Goal: Task Accomplishment & Management: Manage account settings

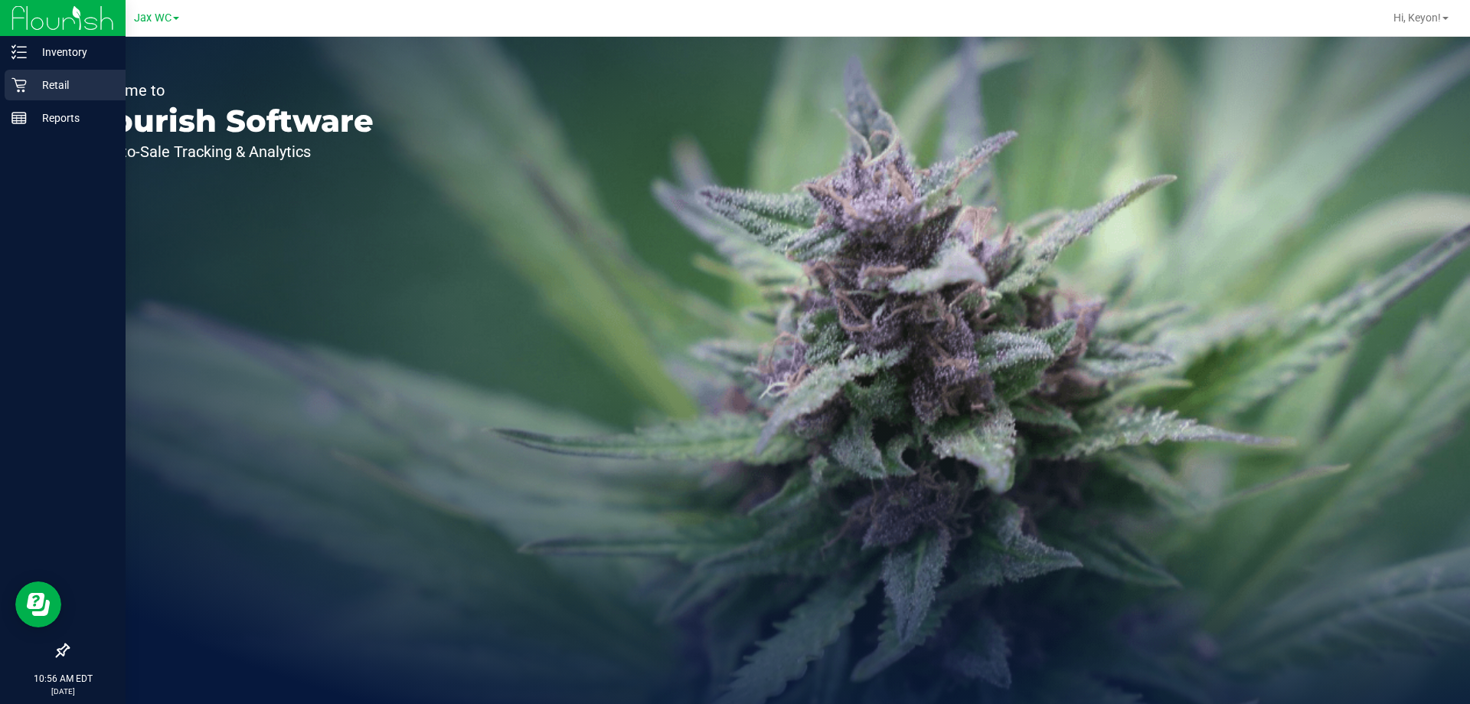
click at [15, 87] on icon at bounding box center [18, 84] width 15 height 15
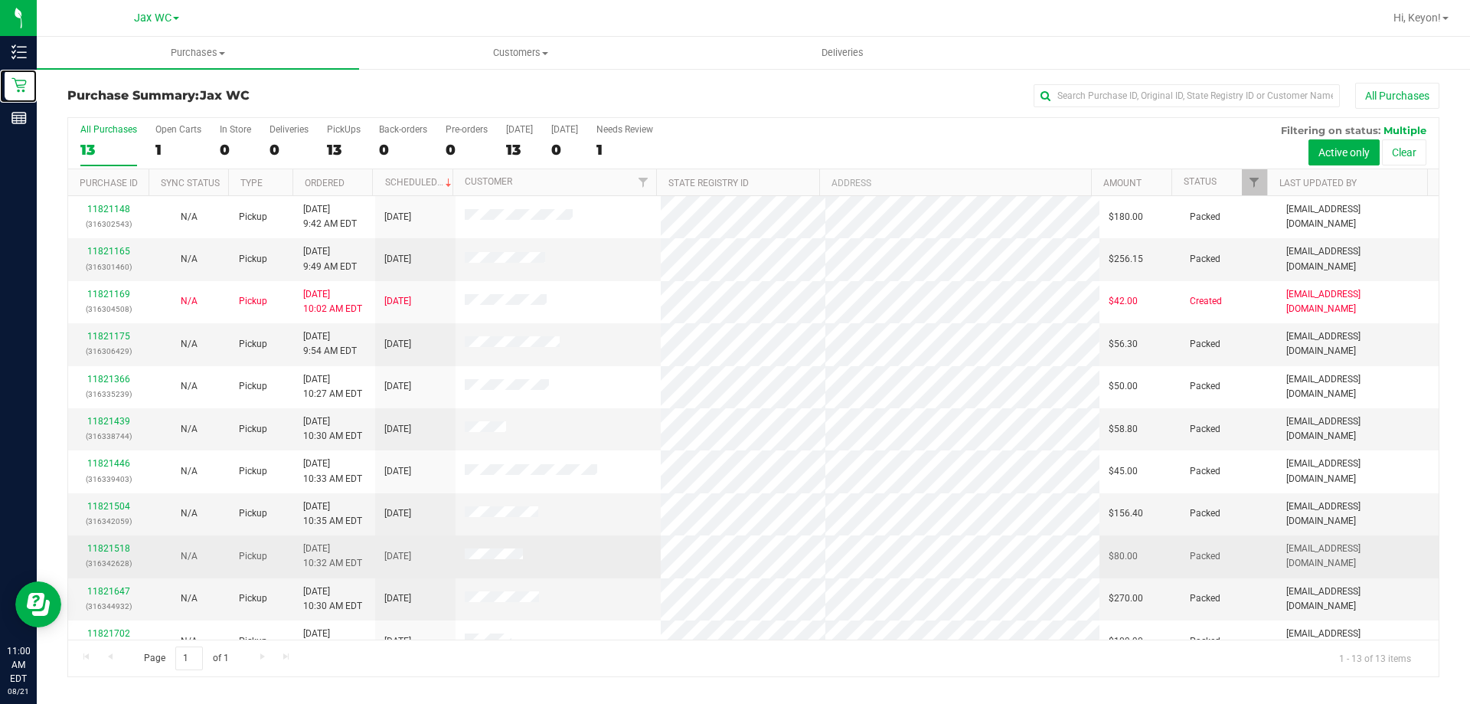
scroll to position [107, 0]
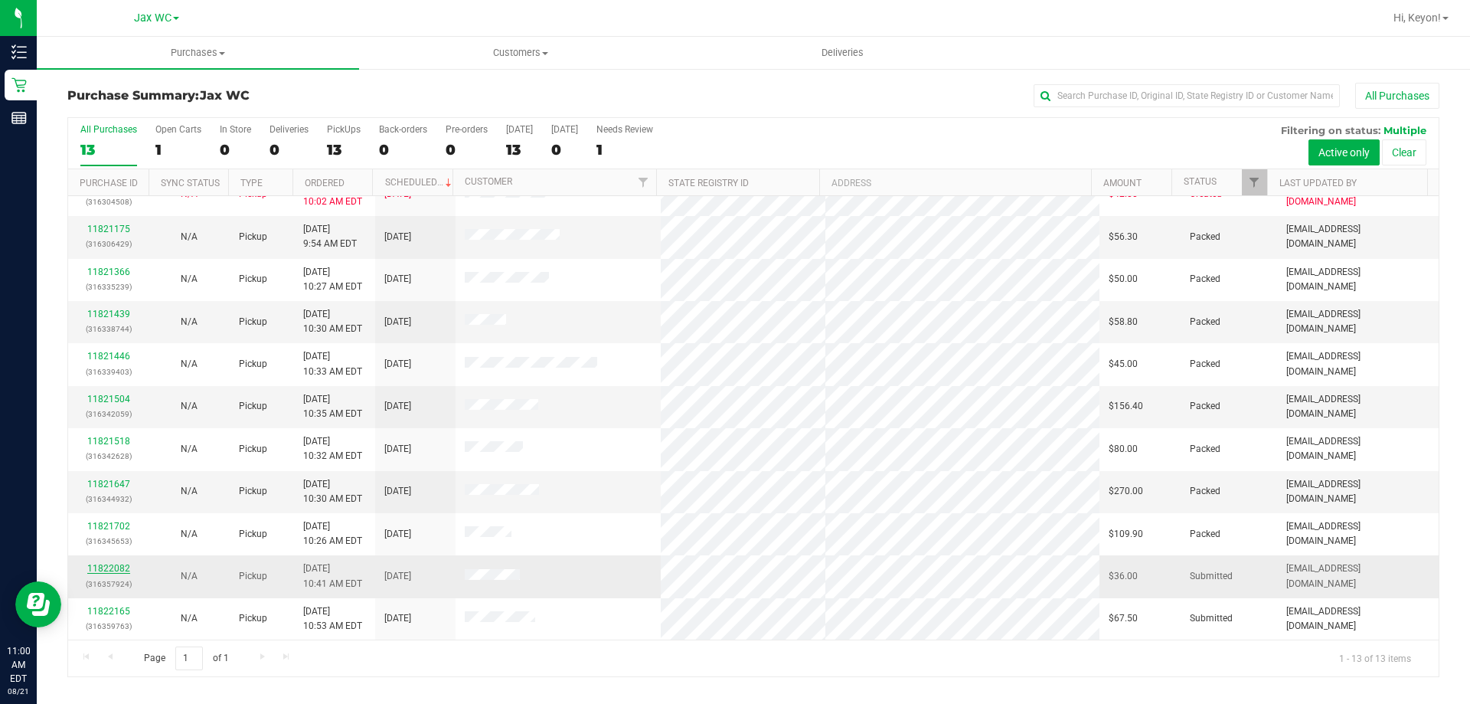
click at [115, 568] on link "11822082" at bounding box center [108, 568] width 43 height 11
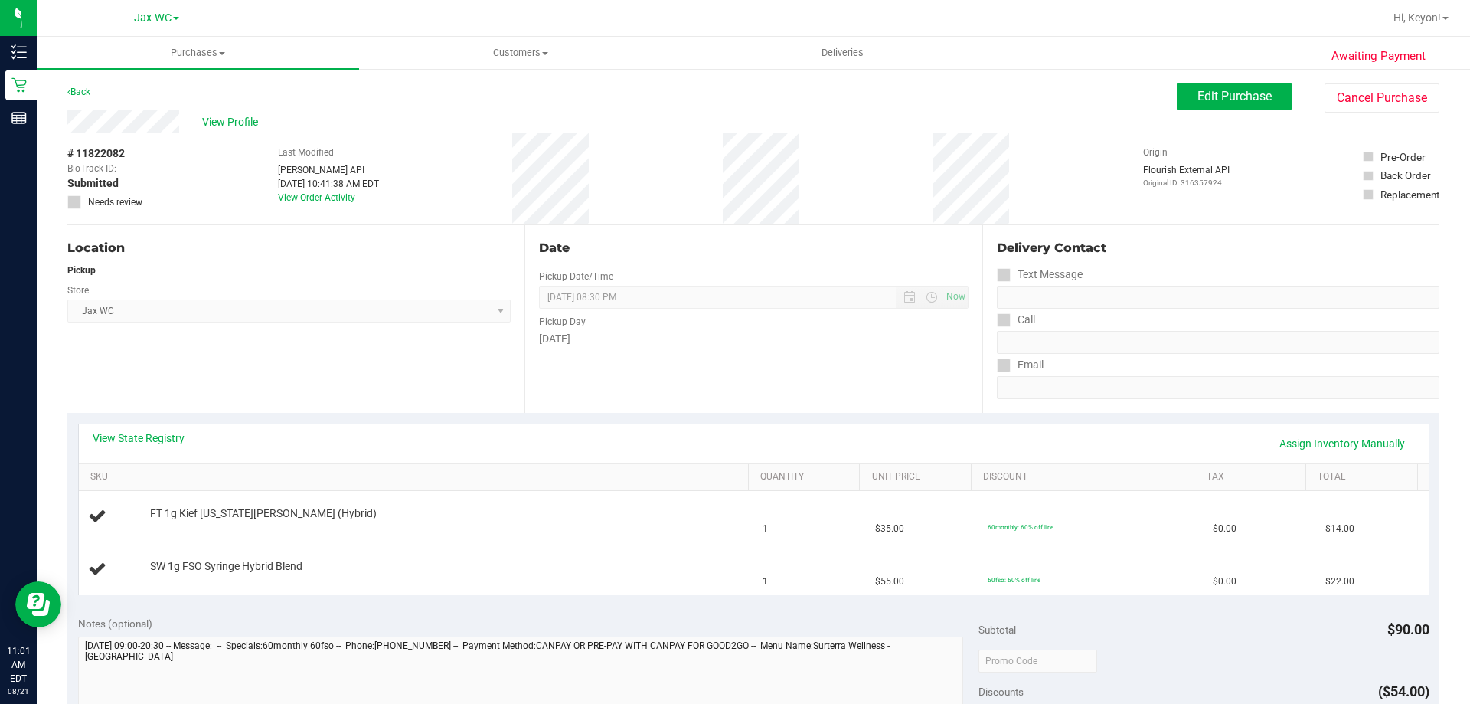
click at [86, 94] on link "Back" at bounding box center [78, 92] width 23 height 11
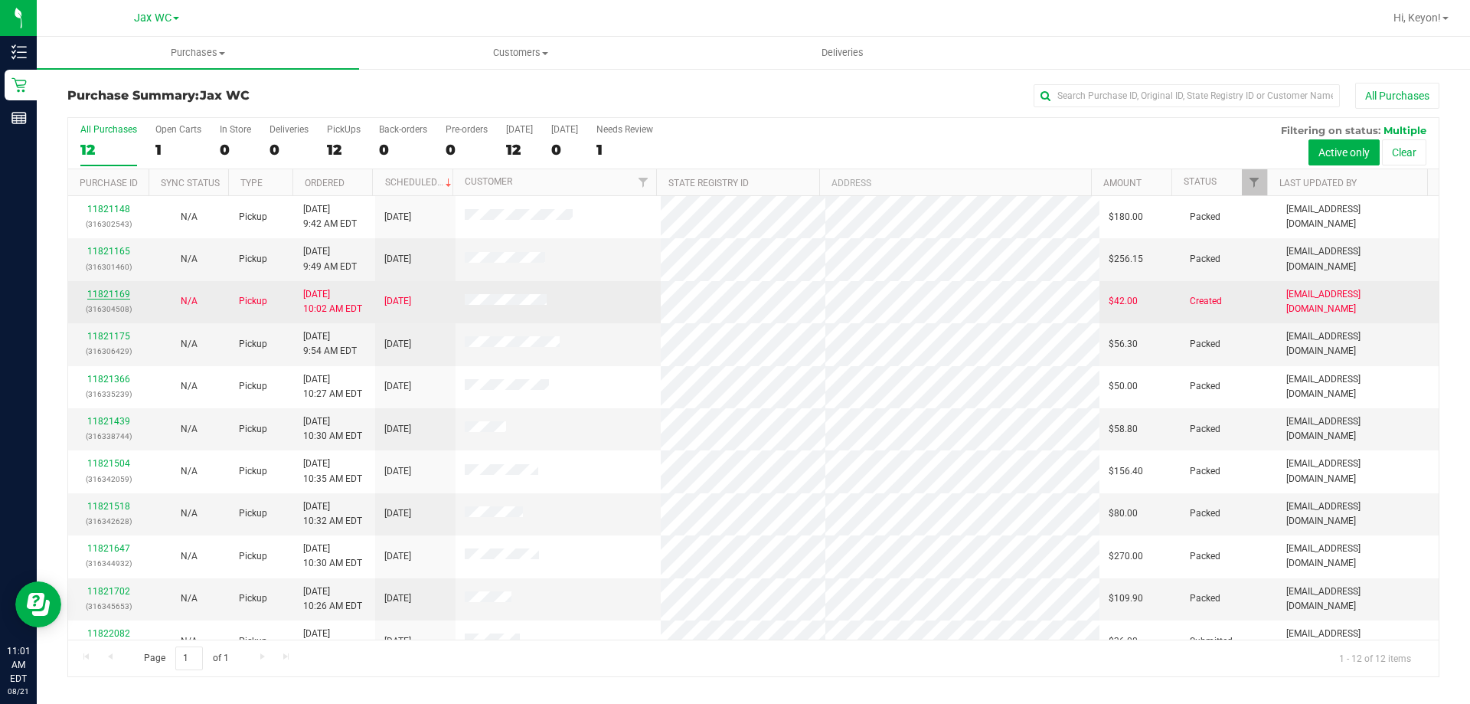
click at [109, 296] on link "11821169" at bounding box center [108, 294] width 43 height 11
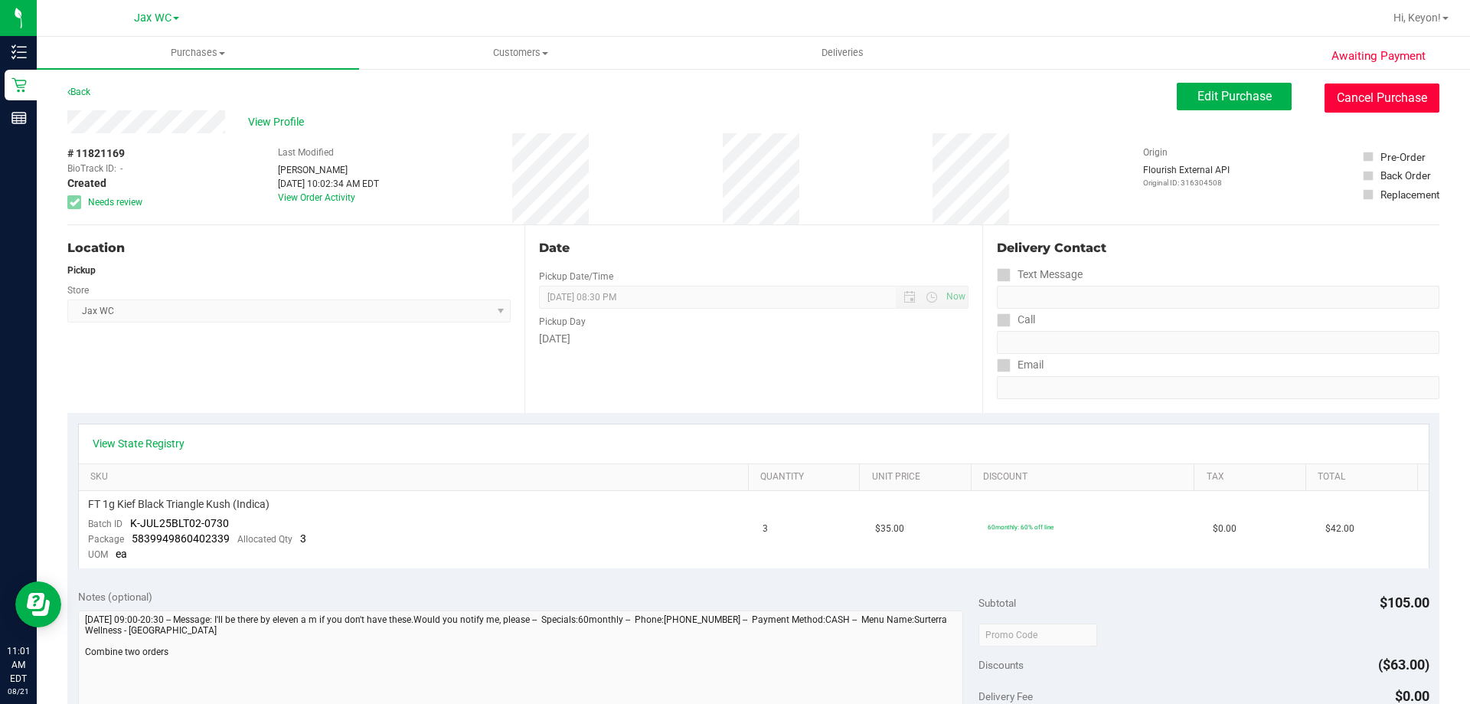
click at [1379, 100] on button "Cancel Purchase" at bounding box center [1382, 97] width 115 height 29
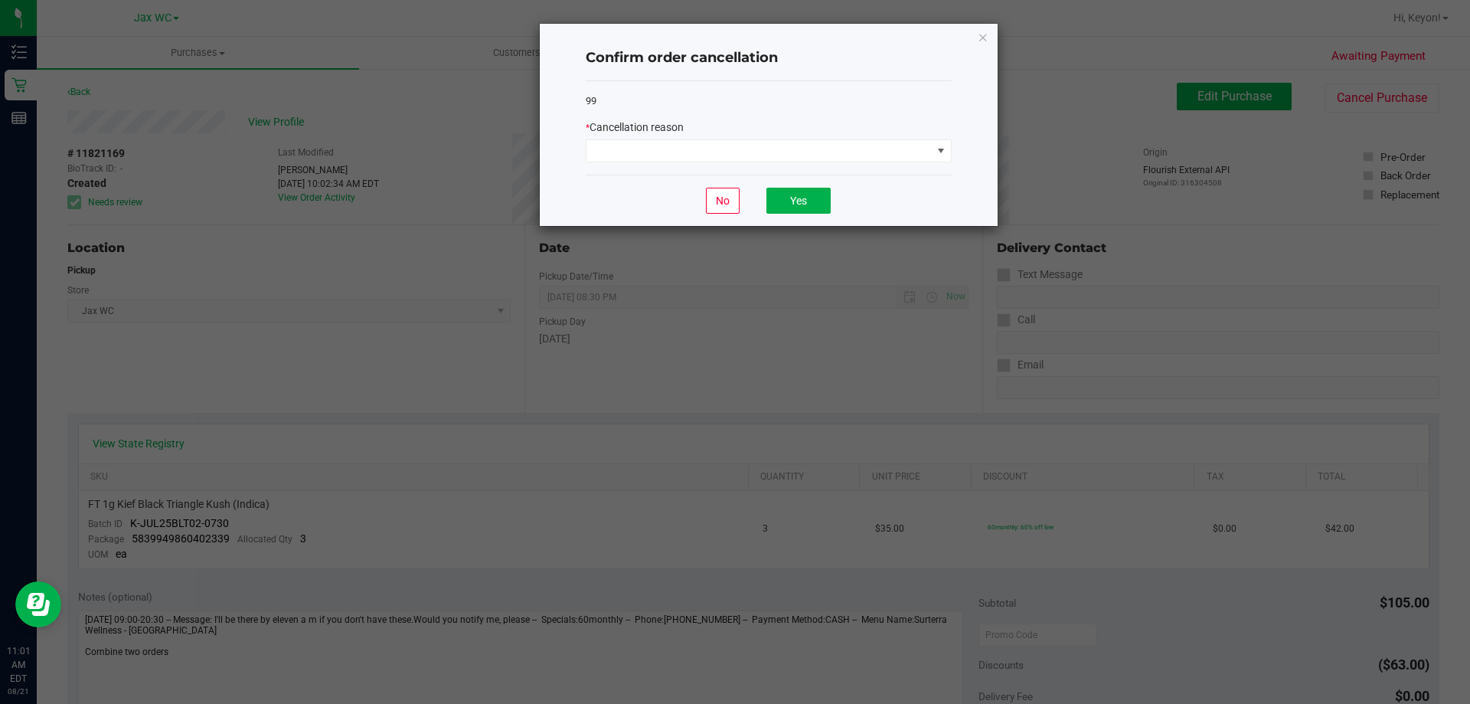
click at [791, 136] on div "* Cancellation reason" at bounding box center [769, 127] width 366 height 16
click at [793, 149] on span at bounding box center [759, 150] width 345 height 21
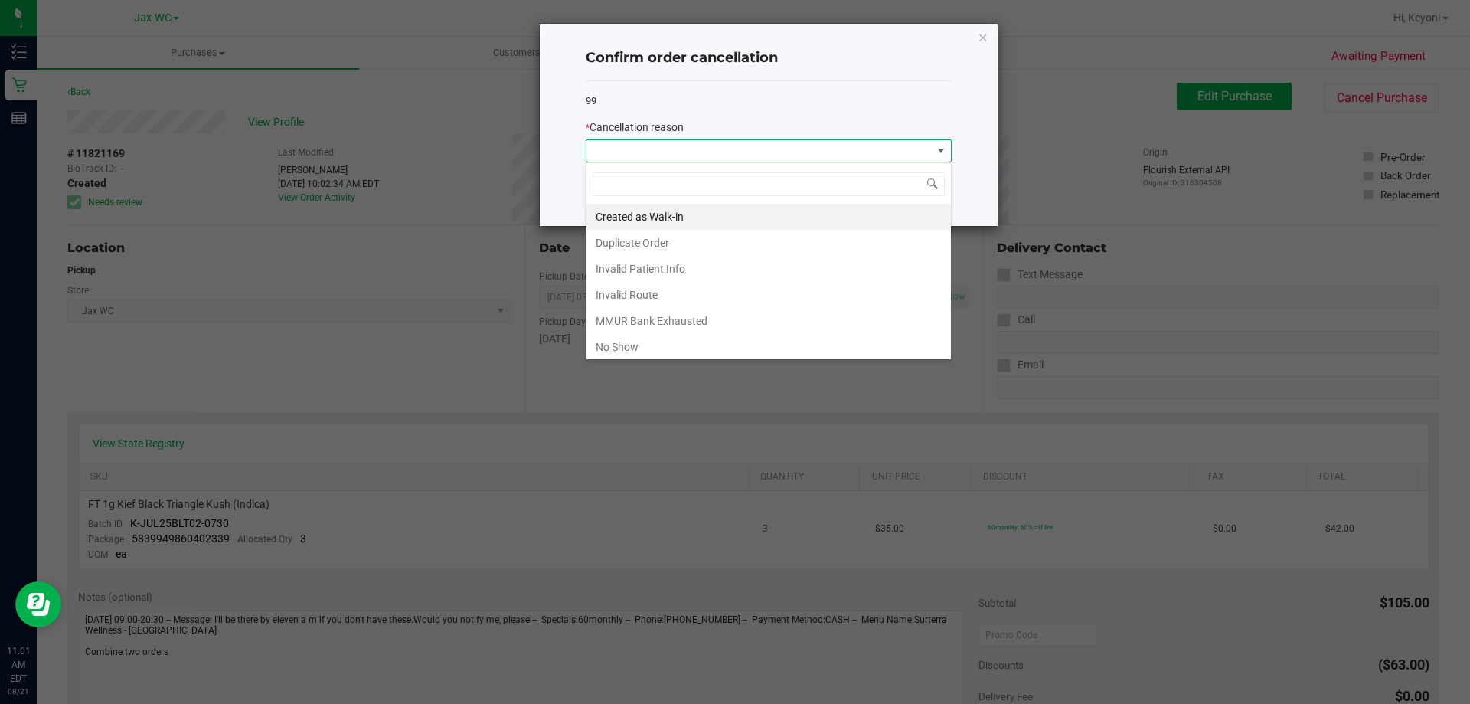
scroll to position [23, 366]
click at [780, 244] on li "Duplicate Order" at bounding box center [769, 243] width 364 height 26
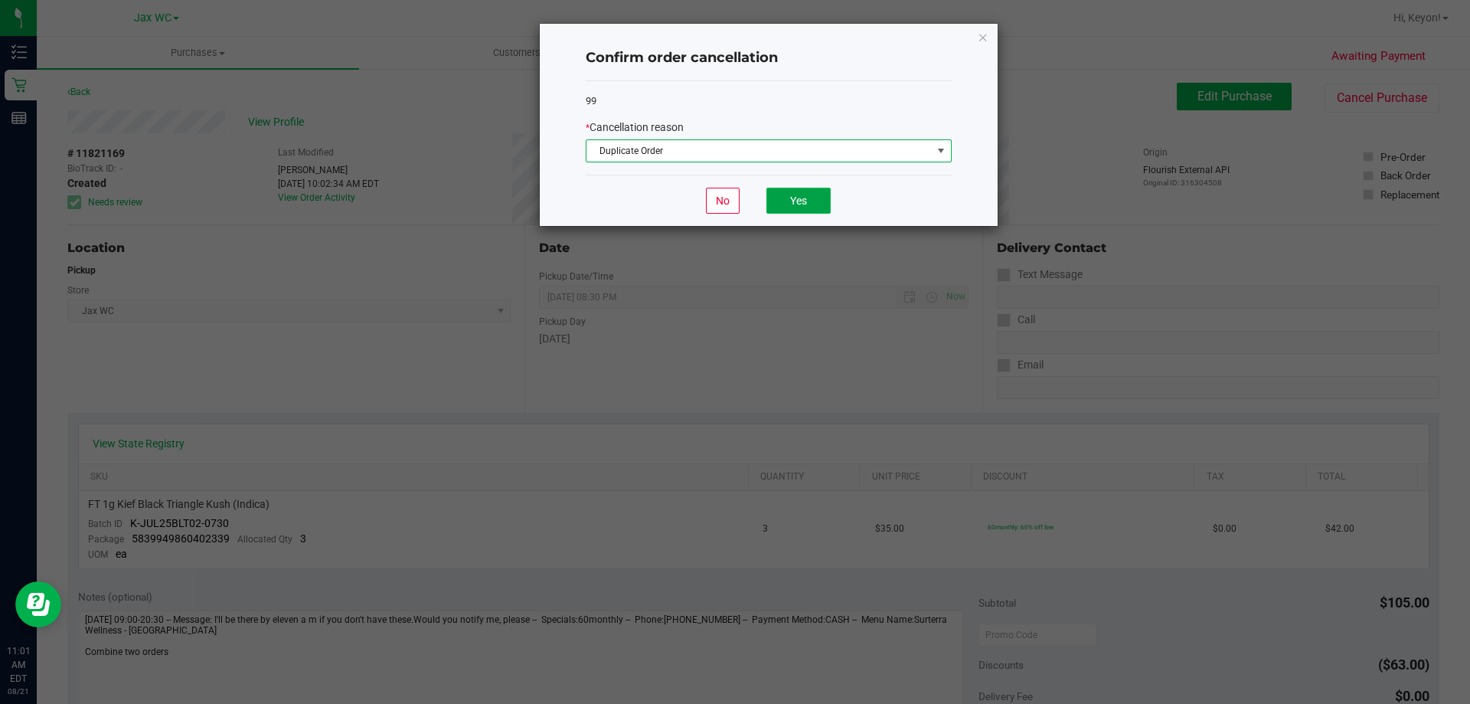
click at [802, 192] on button "Yes" at bounding box center [798, 201] width 64 height 26
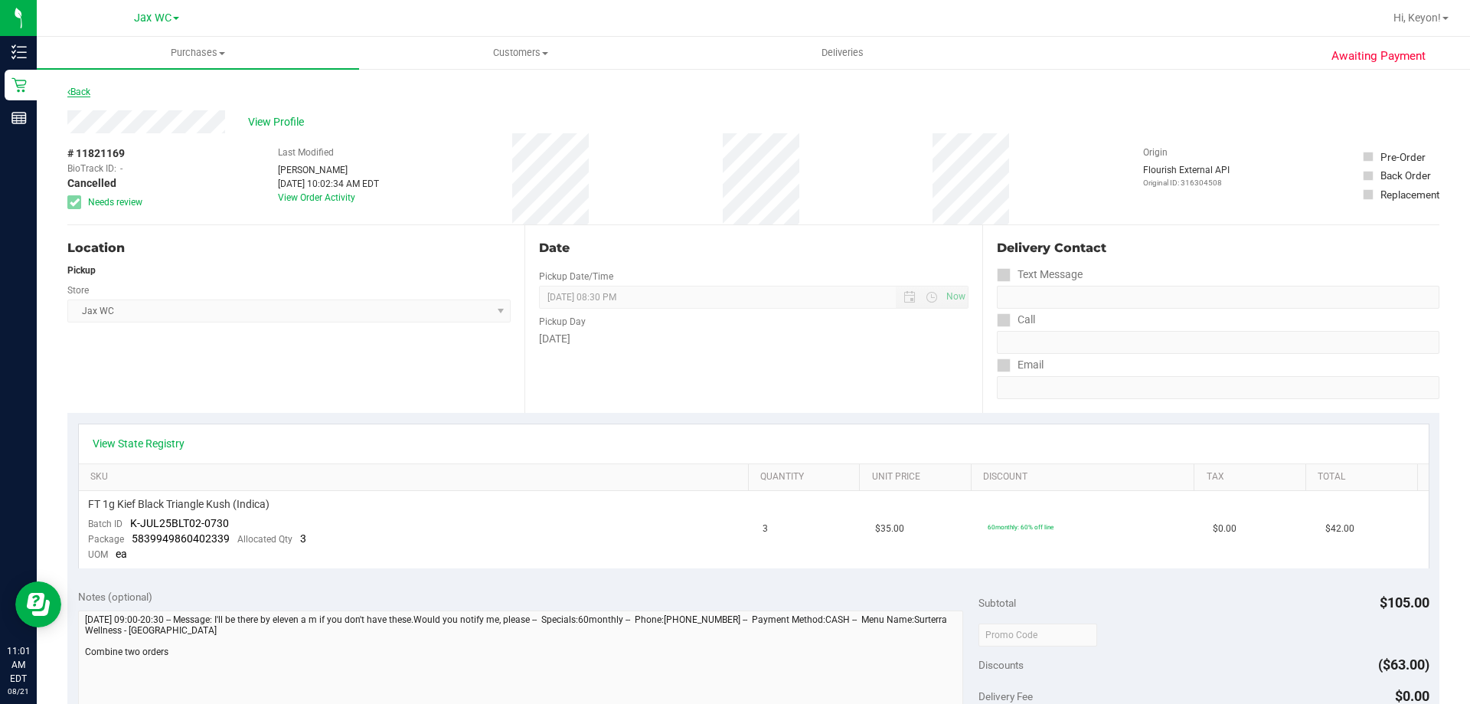
click at [80, 91] on link "Back" at bounding box center [78, 92] width 23 height 11
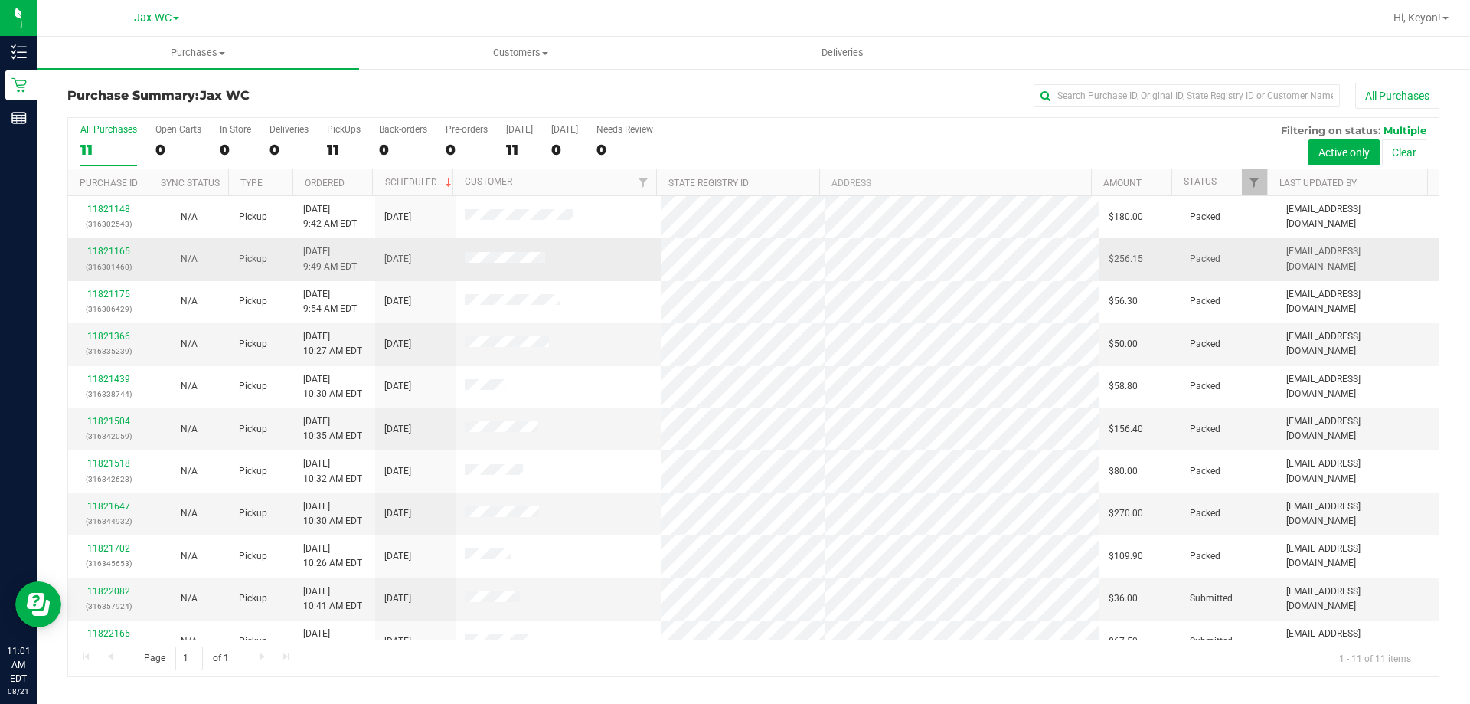
scroll to position [22, 0]
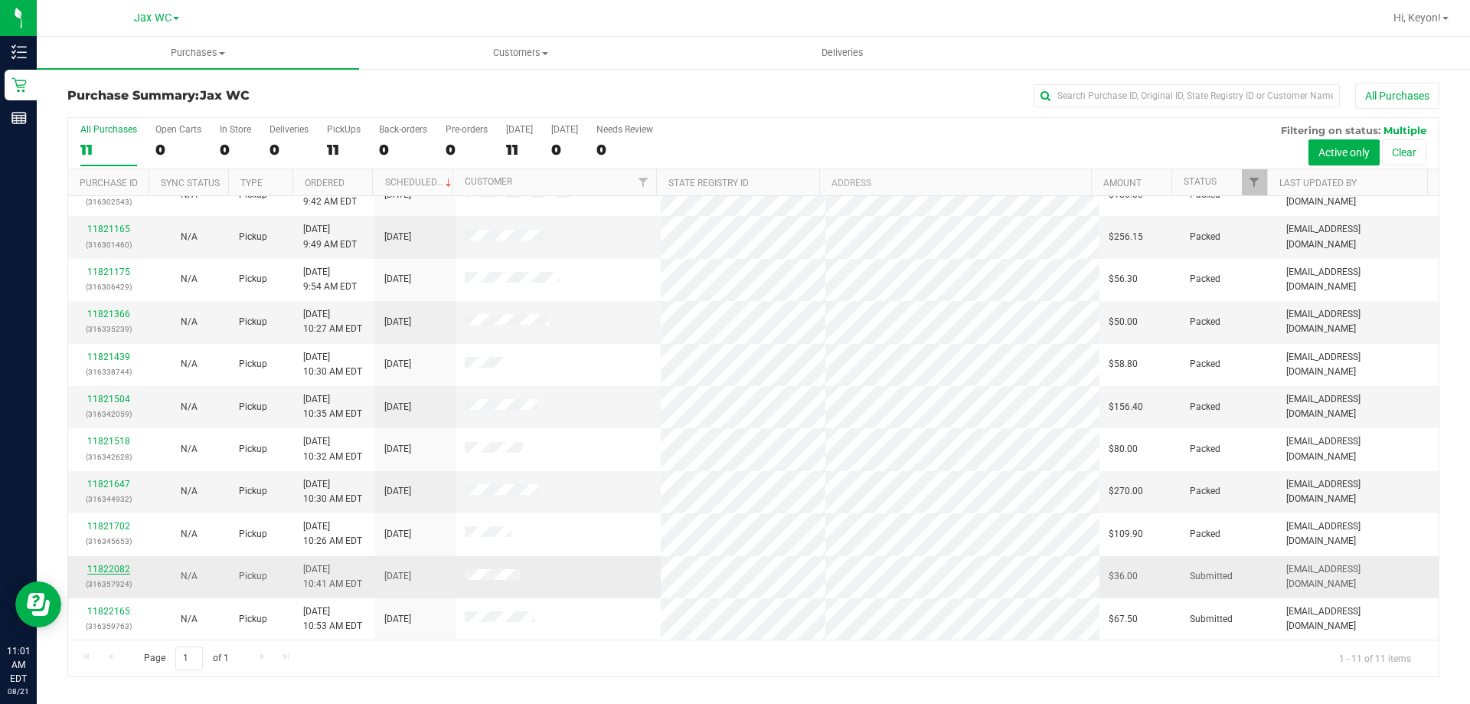
click at [113, 565] on link "11822082" at bounding box center [108, 569] width 43 height 11
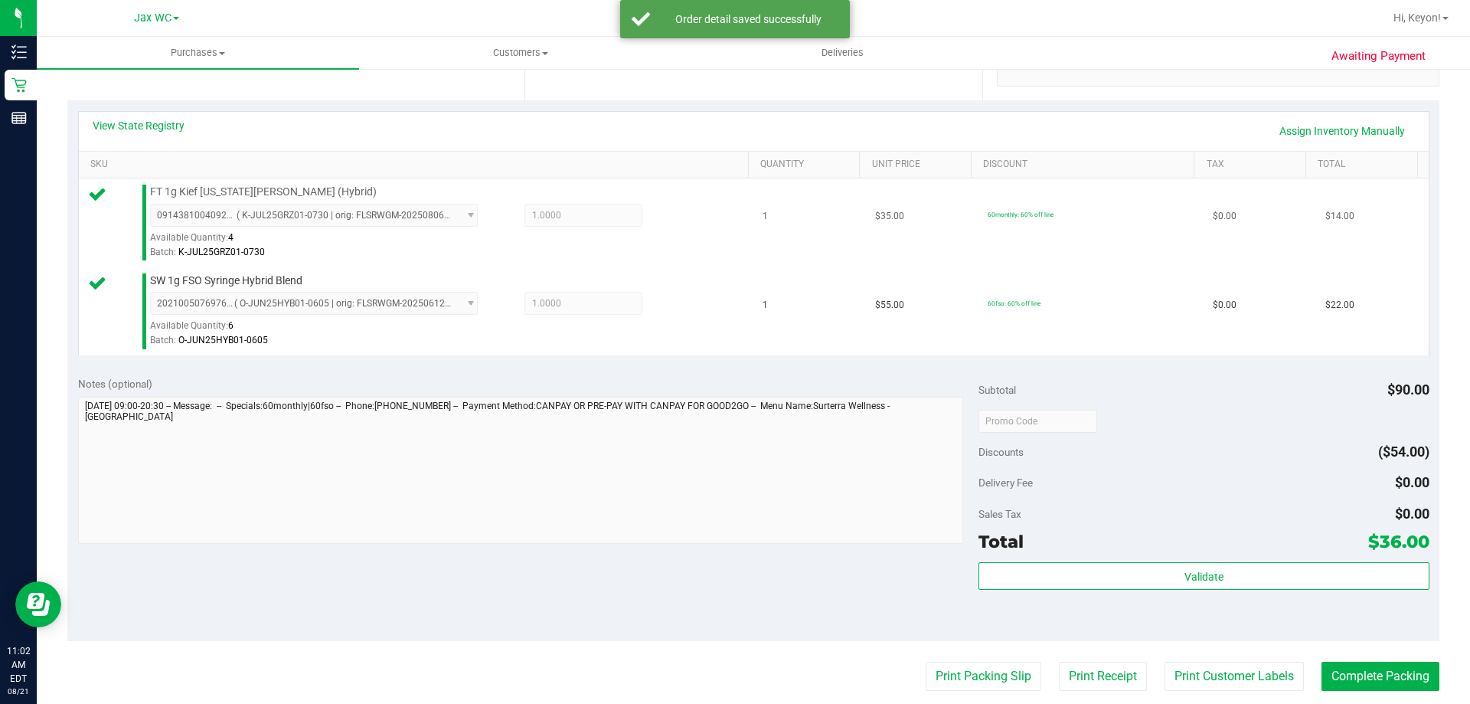
scroll to position [459, 0]
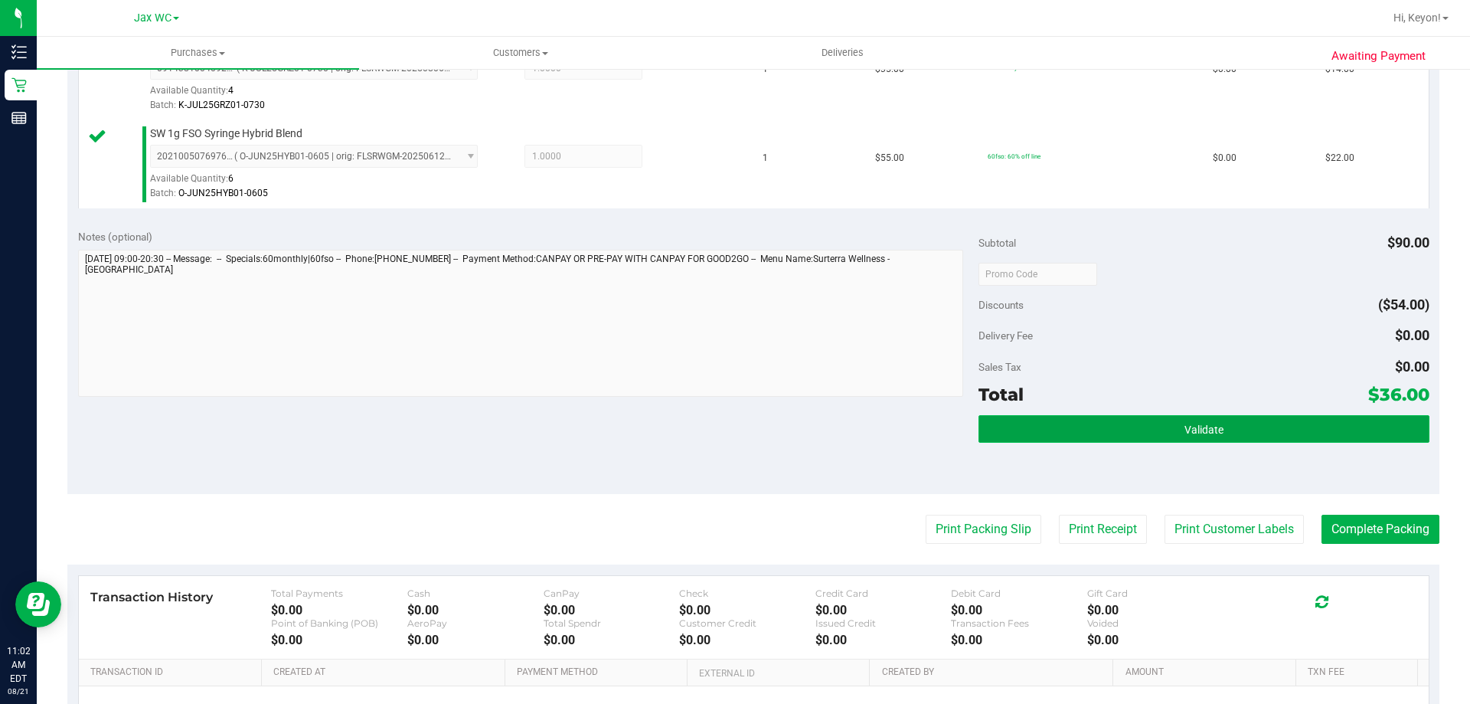
click at [1119, 433] on button "Validate" at bounding box center [1204, 429] width 450 height 28
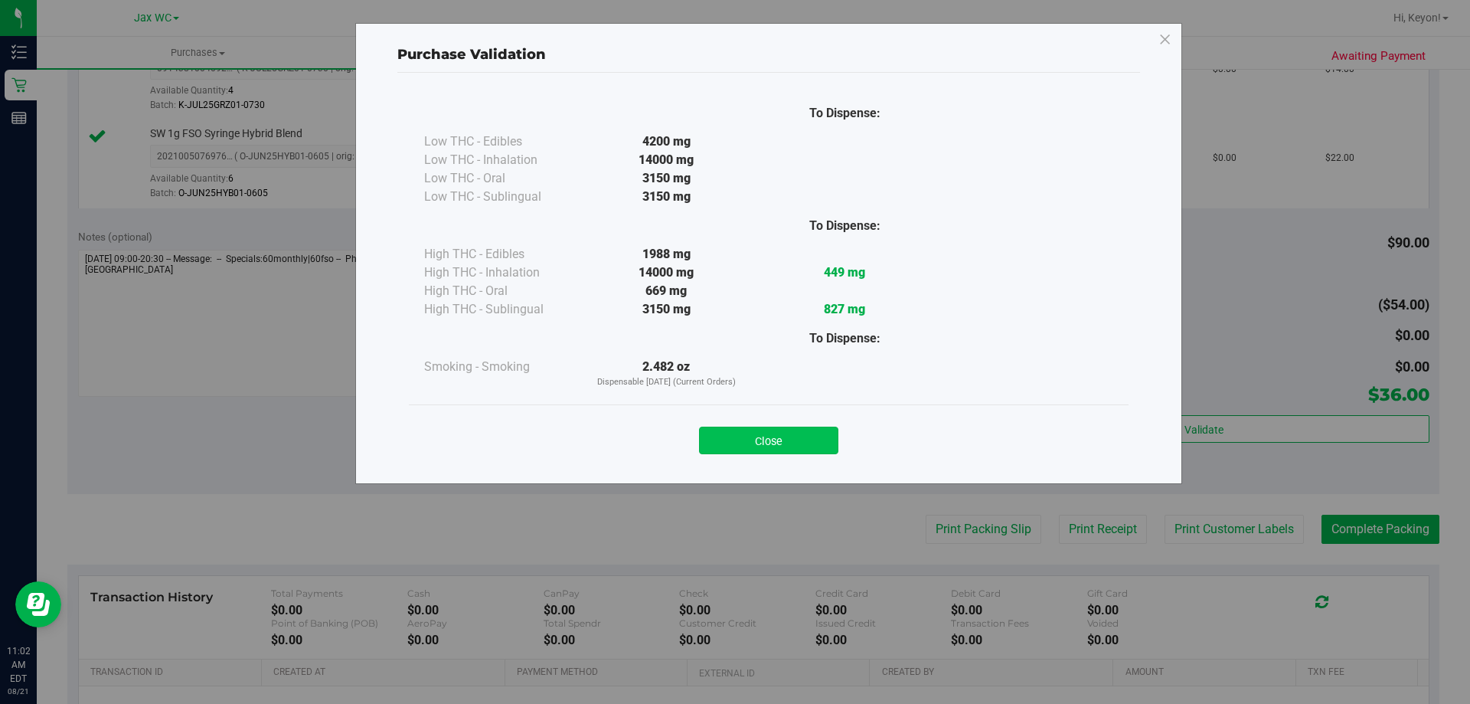
click at [782, 445] on button "Close" at bounding box center [768, 441] width 139 height 28
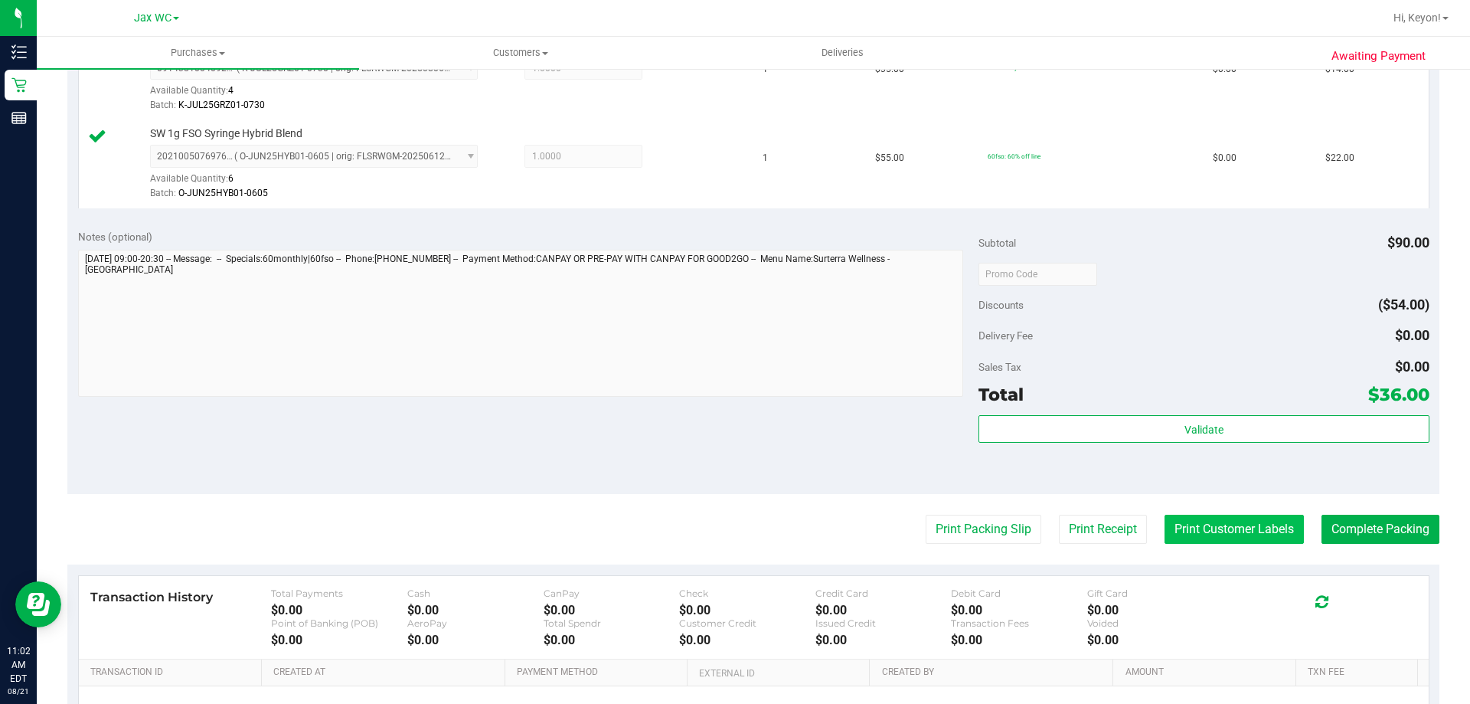
click at [1220, 528] on button "Print Customer Labels" at bounding box center [1234, 529] width 139 height 29
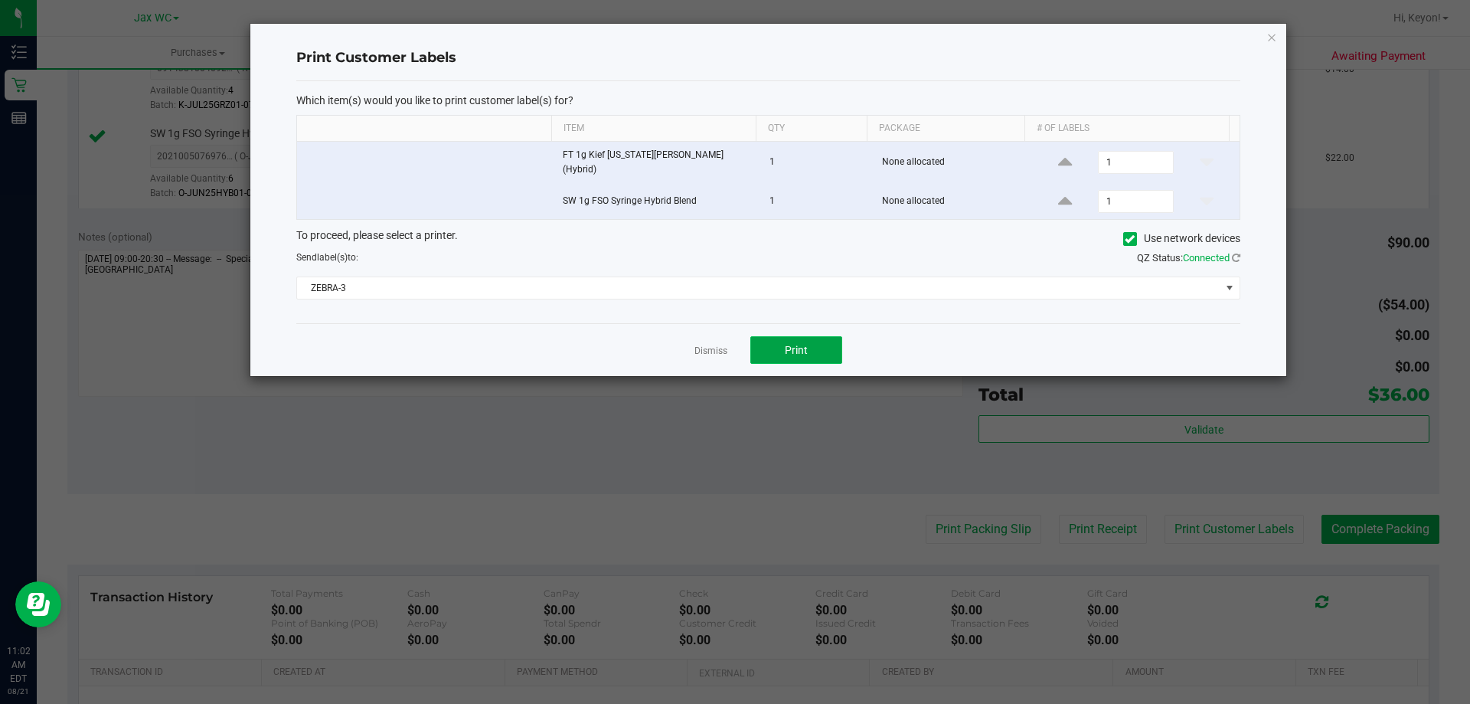
click at [829, 348] on button "Print" at bounding box center [796, 350] width 92 height 28
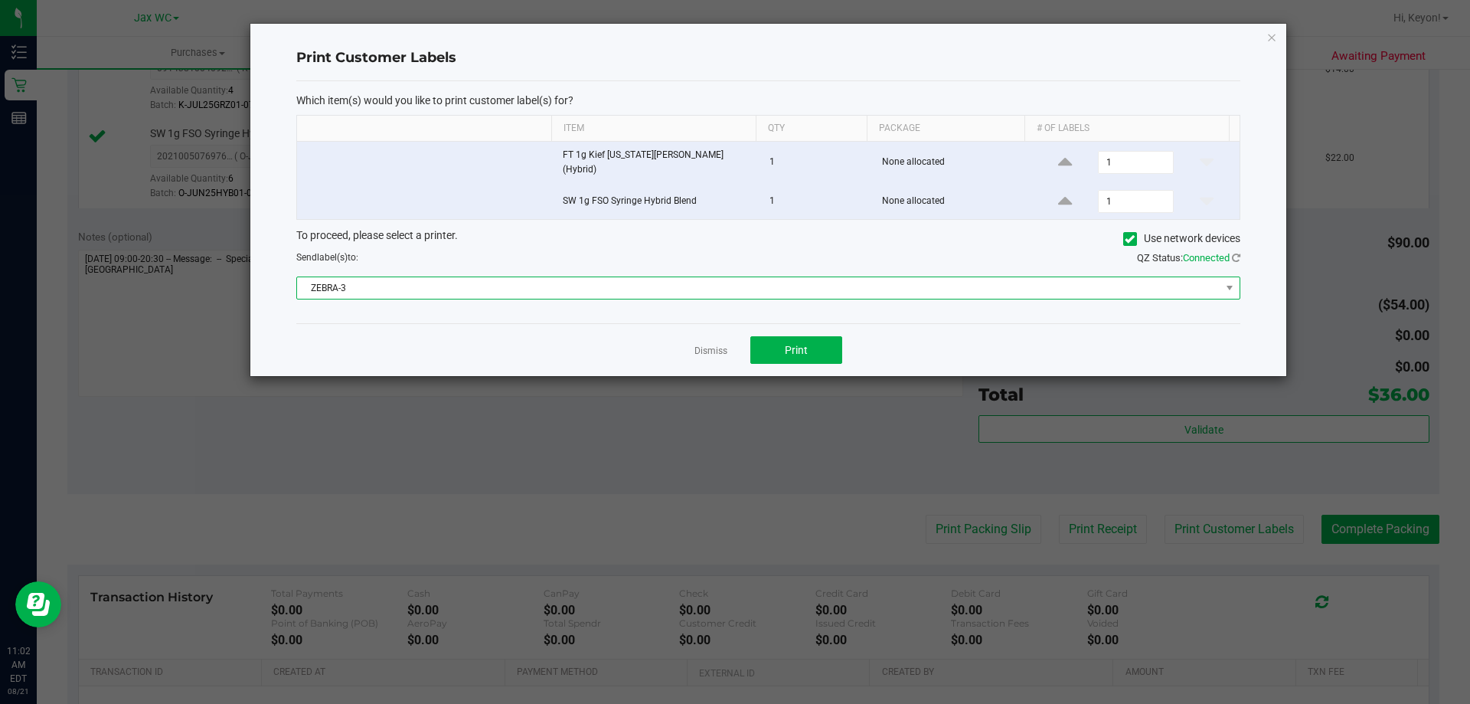
click at [1077, 282] on span "ZEBRA-3" at bounding box center [758, 287] width 923 height 21
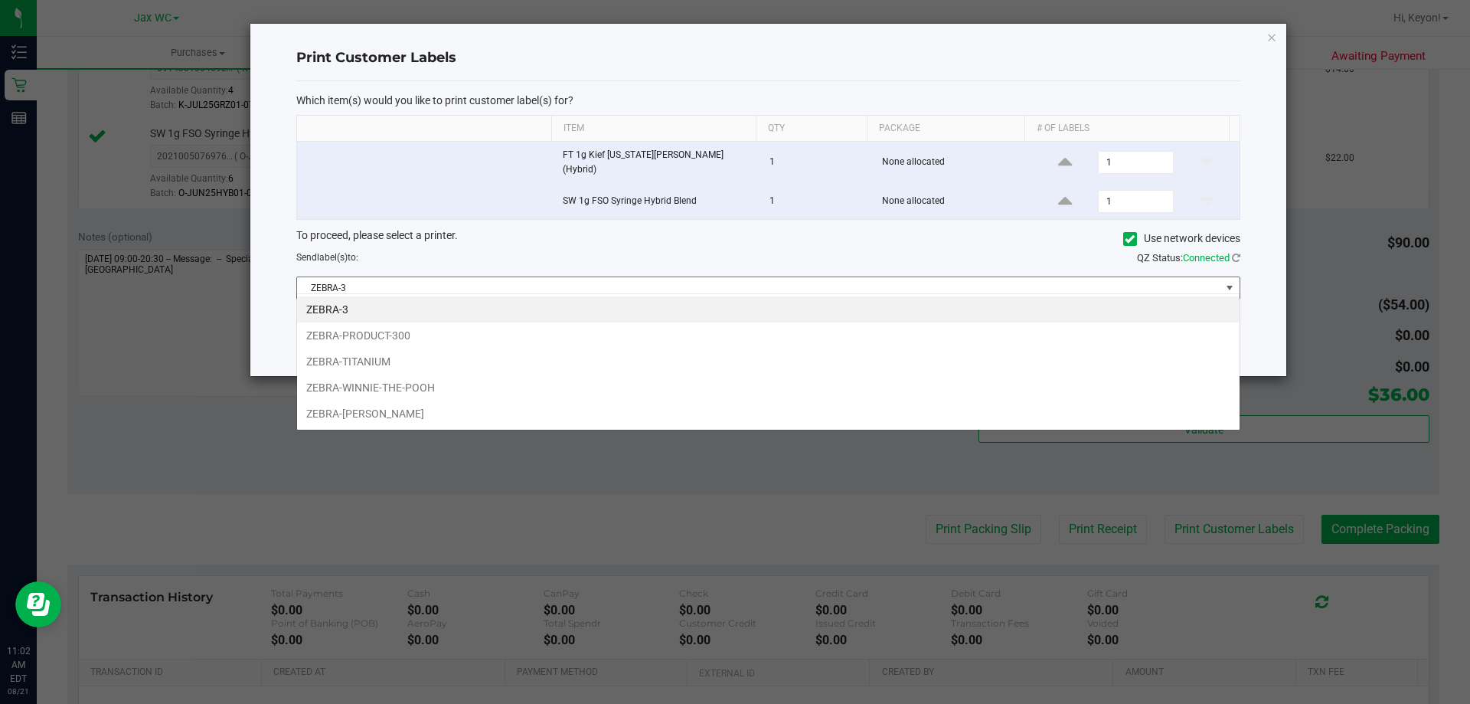
scroll to position [23, 943]
click at [688, 391] on li "ZEBRA-WINNIE-THE-POOH" at bounding box center [768, 387] width 943 height 26
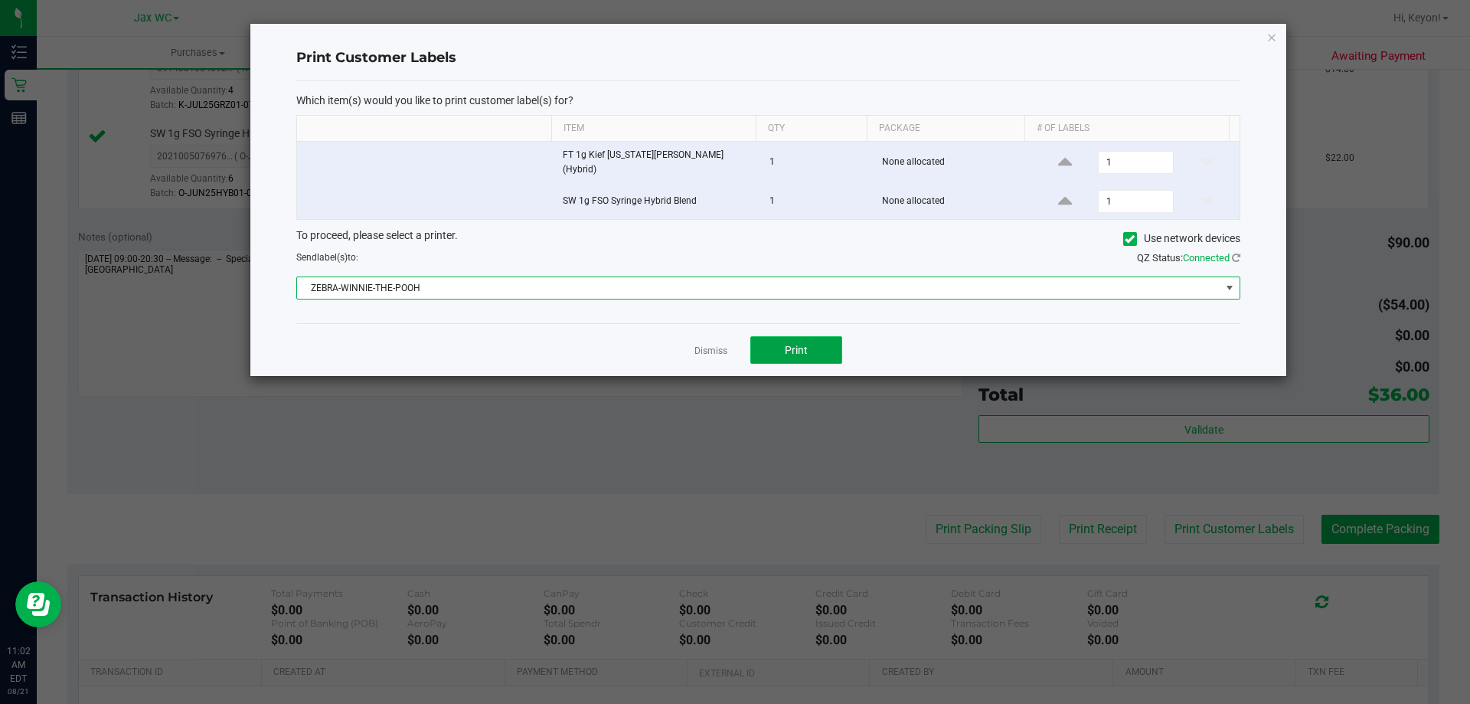
click at [806, 347] on span "Print" at bounding box center [796, 350] width 23 height 12
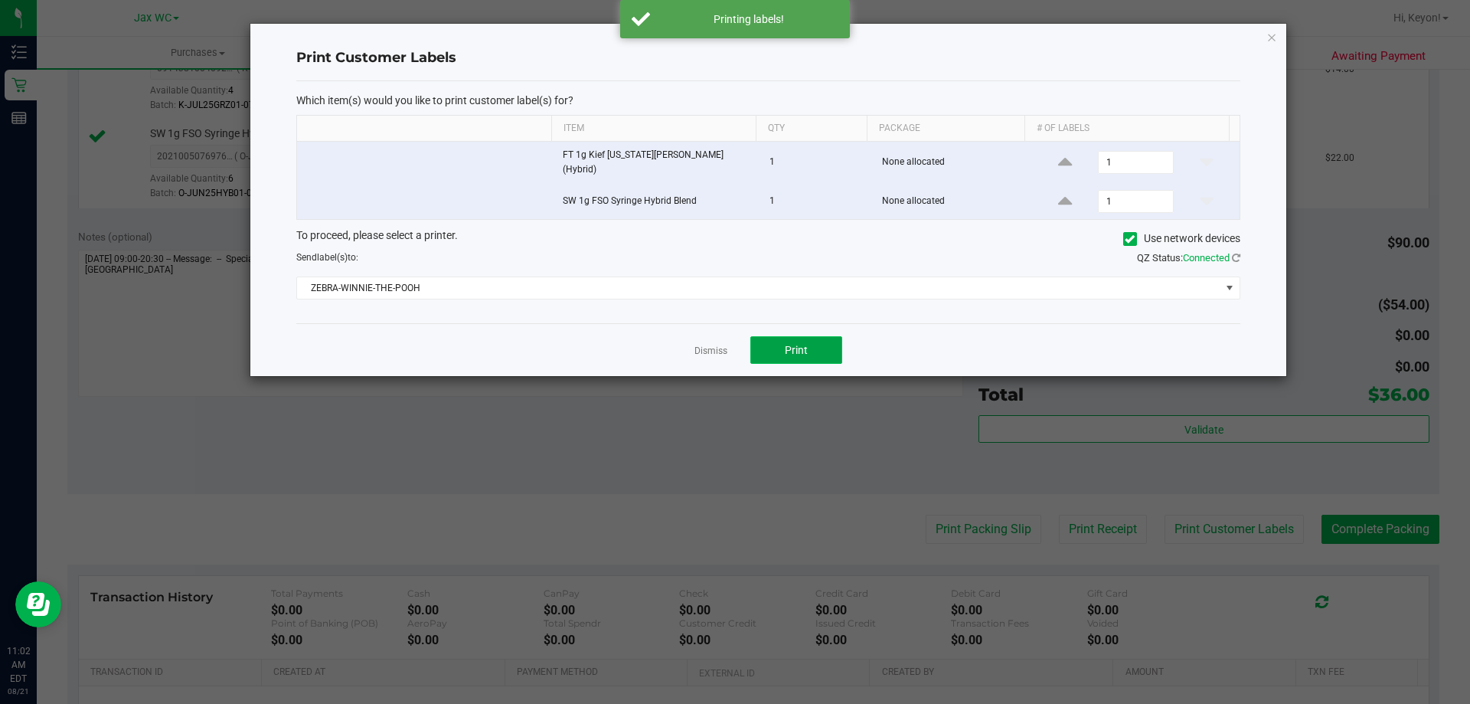
click at [781, 336] on button "Print" at bounding box center [796, 350] width 92 height 28
click at [1239, 253] on icon at bounding box center [1236, 258] width 8 height 10
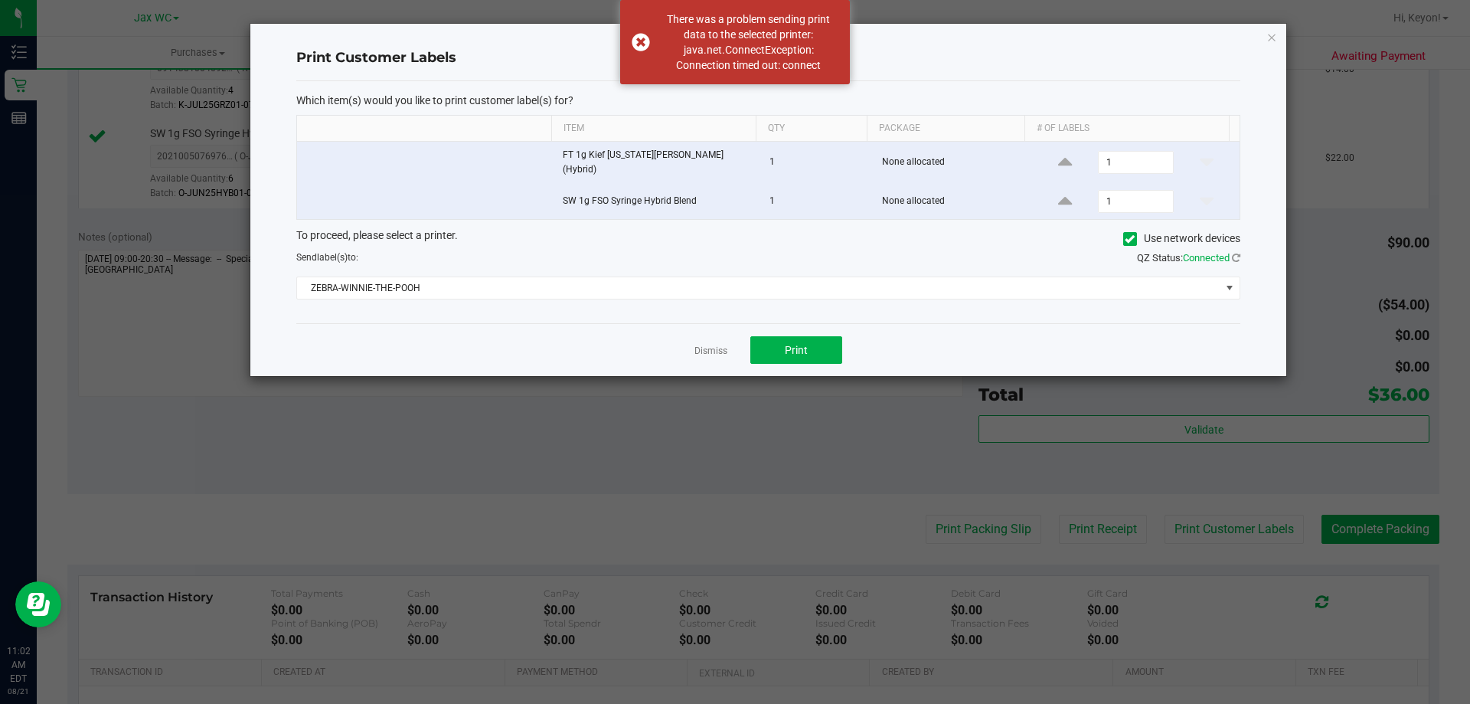
click at [700, 345] on link "Dismiss" at bounding box center [711, 351] width 33 height 13
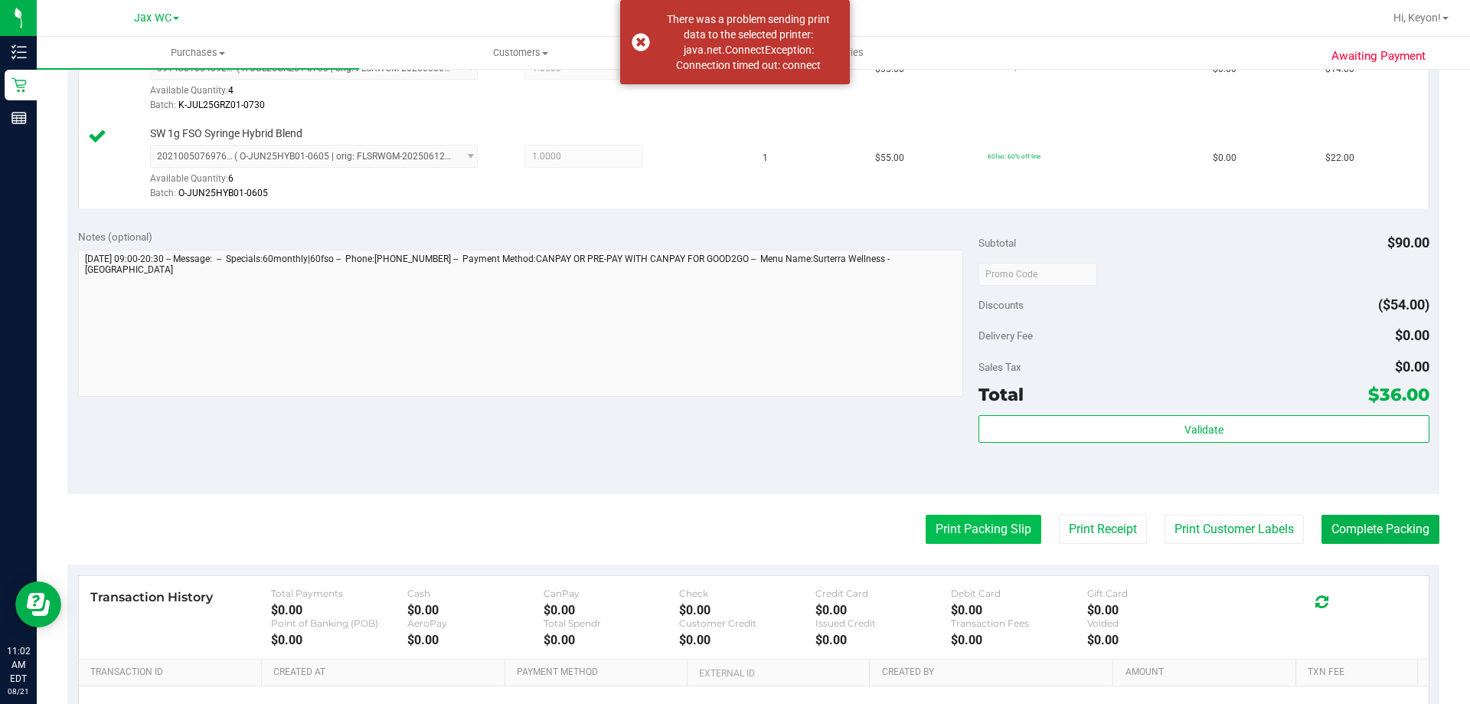
click at [977, 533] on button "Print Packing Slip" at bounding box center [984, 529] width 116 height 29
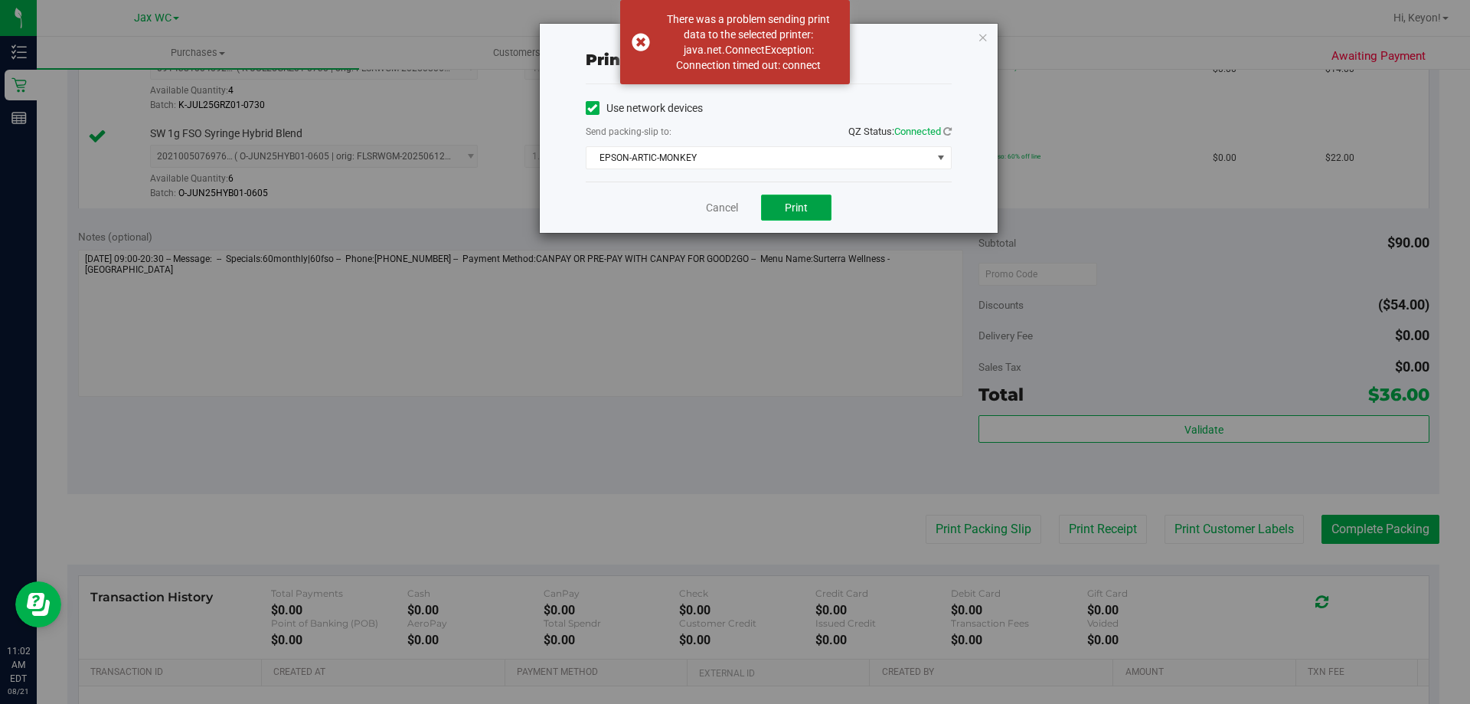
click at [806, 200] on button "Print" at bounding box center [796, 207] width 70 height 26
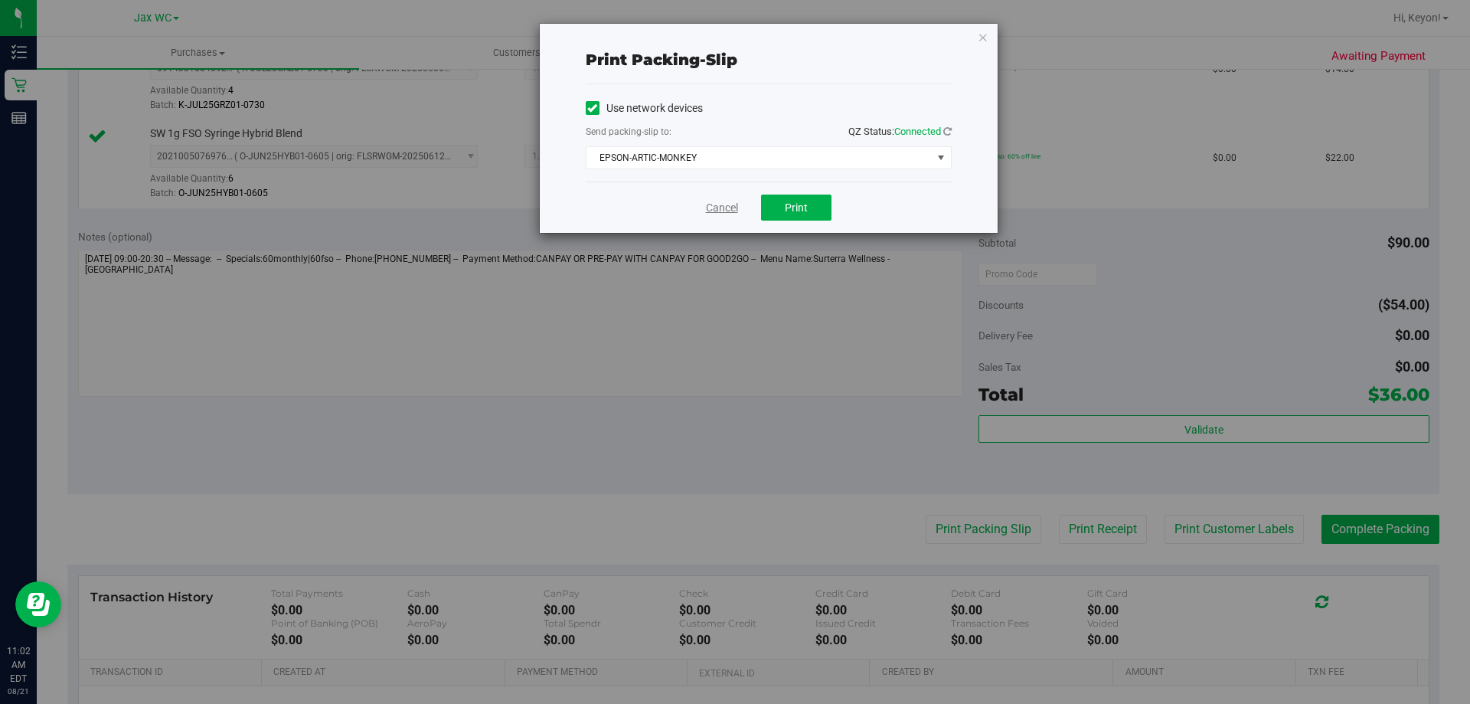
click at [716, 207] on link "Cancel" at bounding box center [722, 208] width 32 height 16
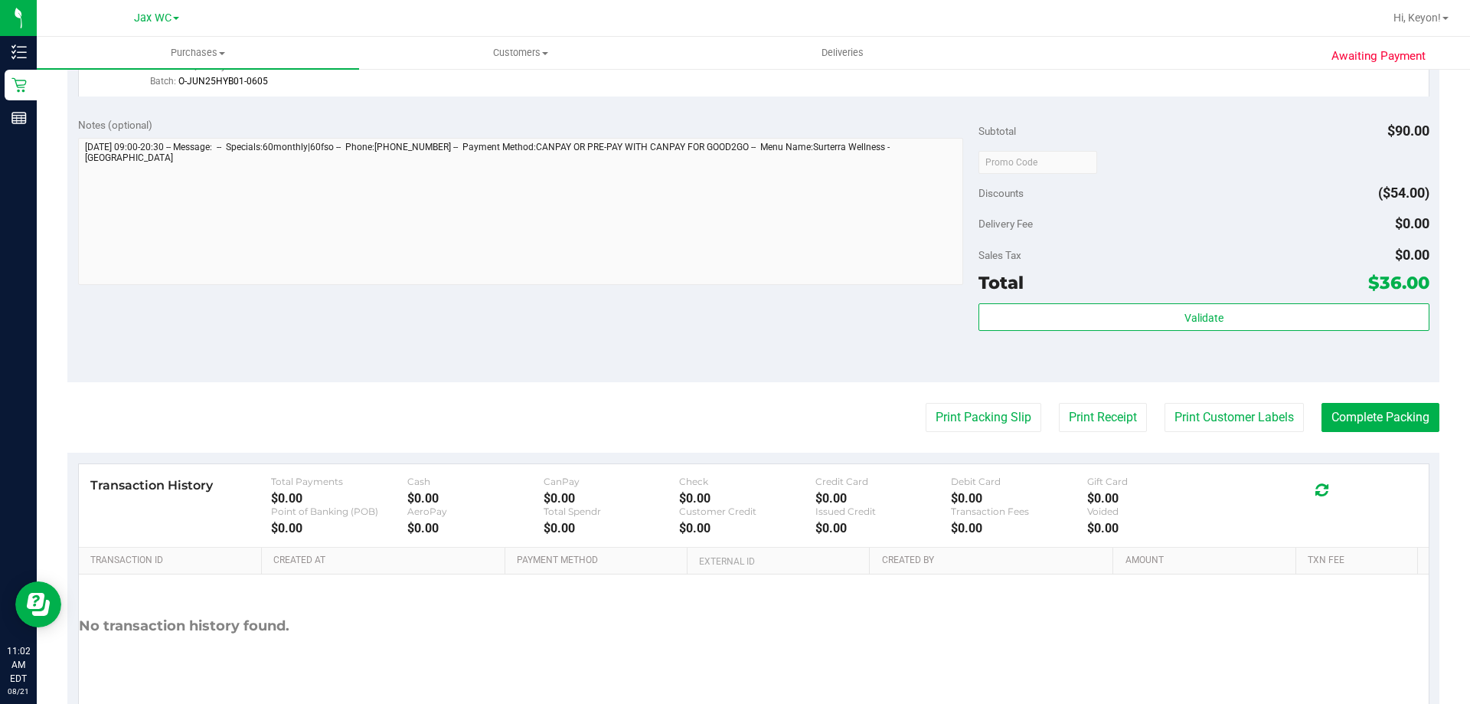
scroll to position [637, 0]
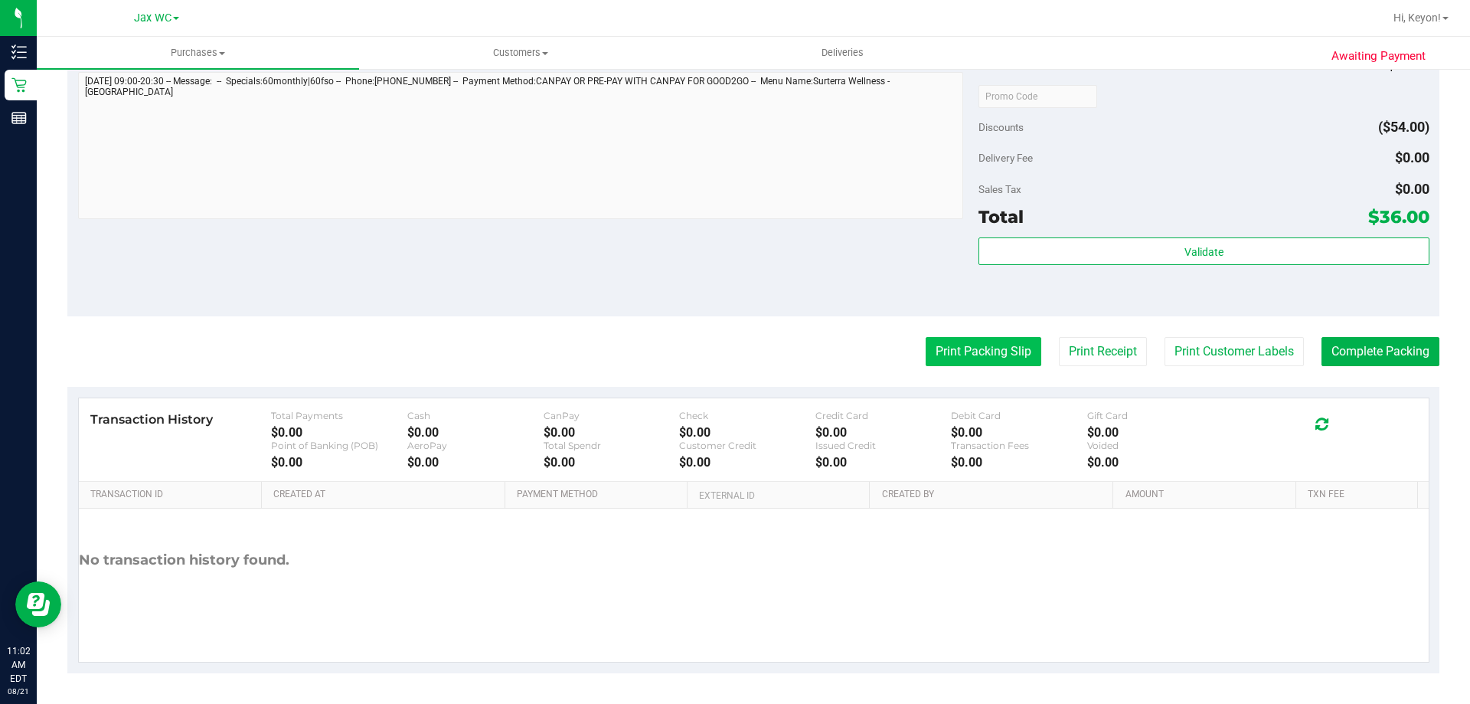
click at [955, 347] on button "Print Packing Slip" at bounding box center [984, 351] width 116 height 29
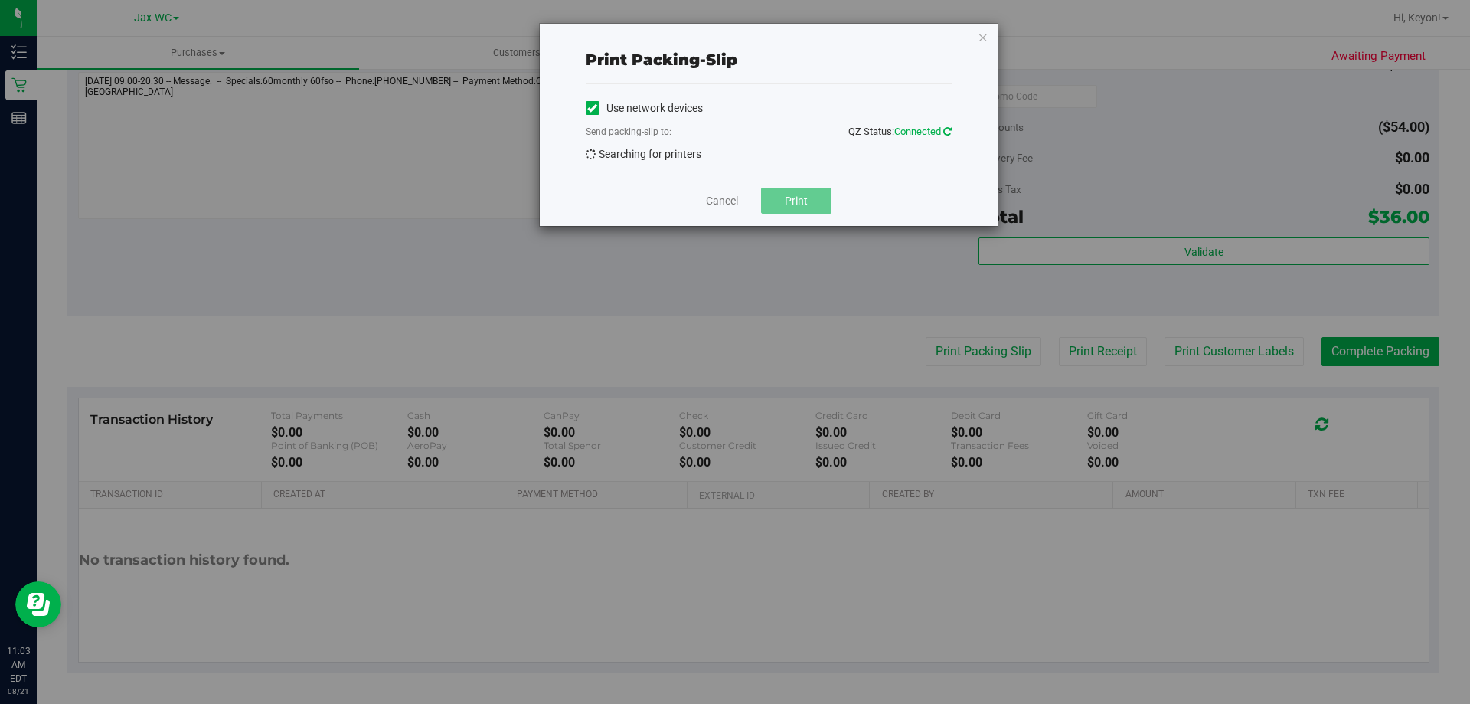
click at [945, 134] on icon at bounding box center [947, 131] width 8 height 10
click at [946, 132] on icon at bounding box center [947, 131] width 8 height 10
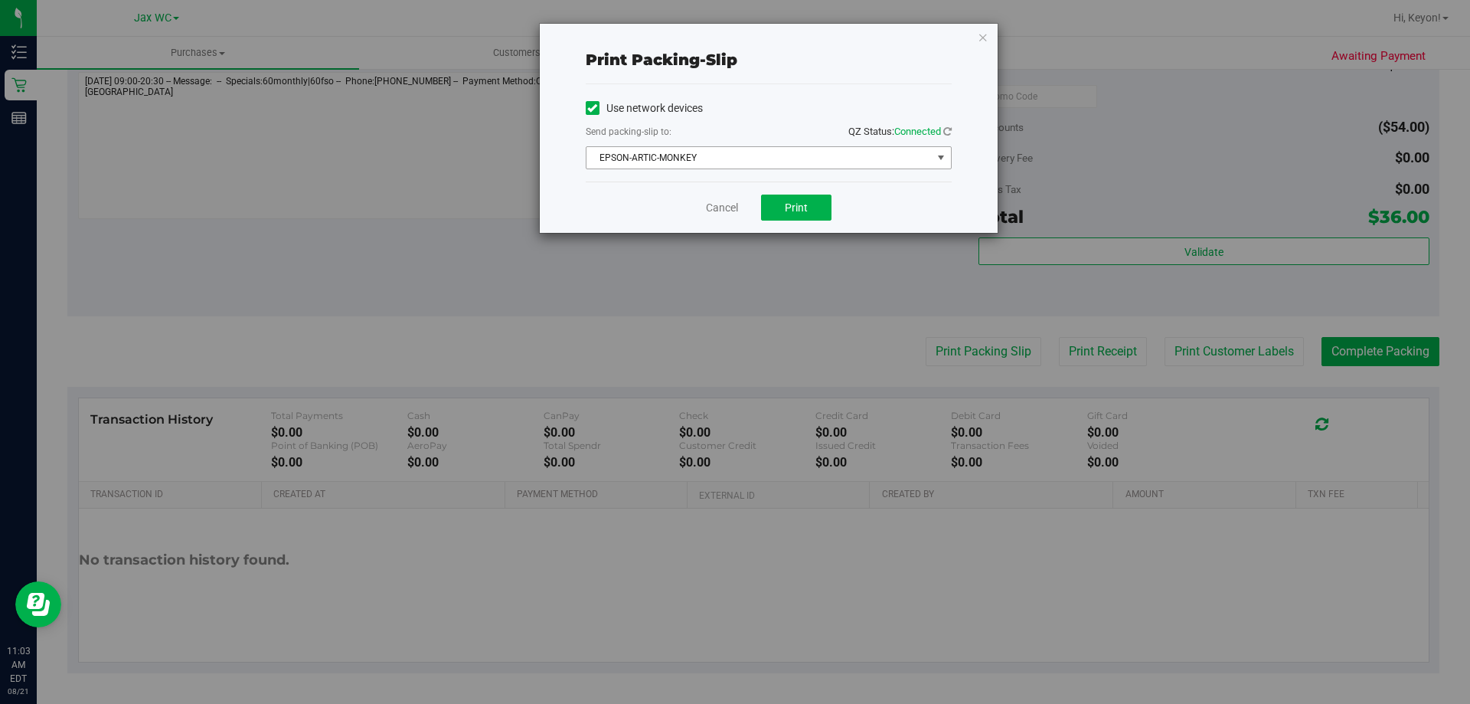
click at [788, 160] on span "EPSON-ARTIC-MONKEY" at bounding box center [759, 157] width 345 height 21
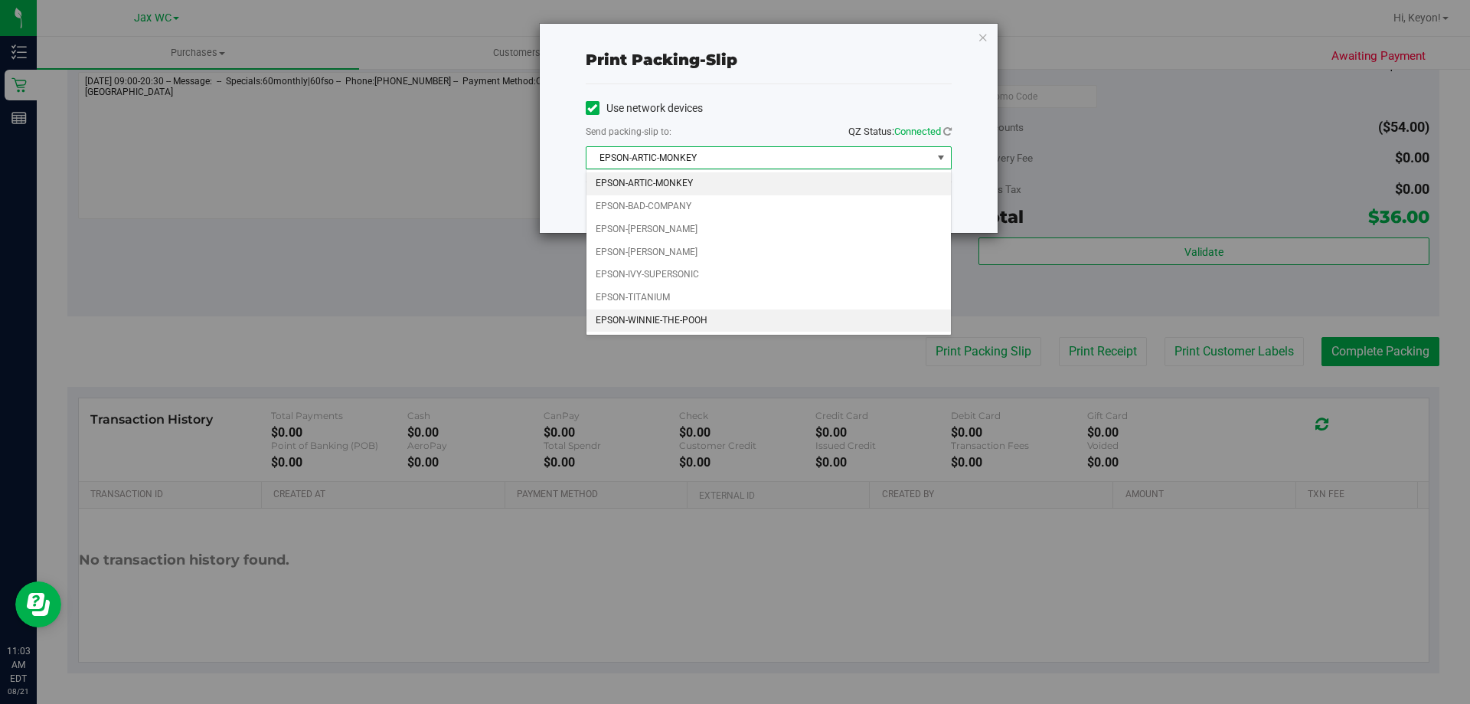
drag, startPoint x: 728, startPoint y: 315, endPoint x: 724, endPoint y: 252, distance: 62.9
click at [727, 314] on li "EPSON-WINNIE-THE-POOH" at bounding box center [769, 320] width 364 height 23
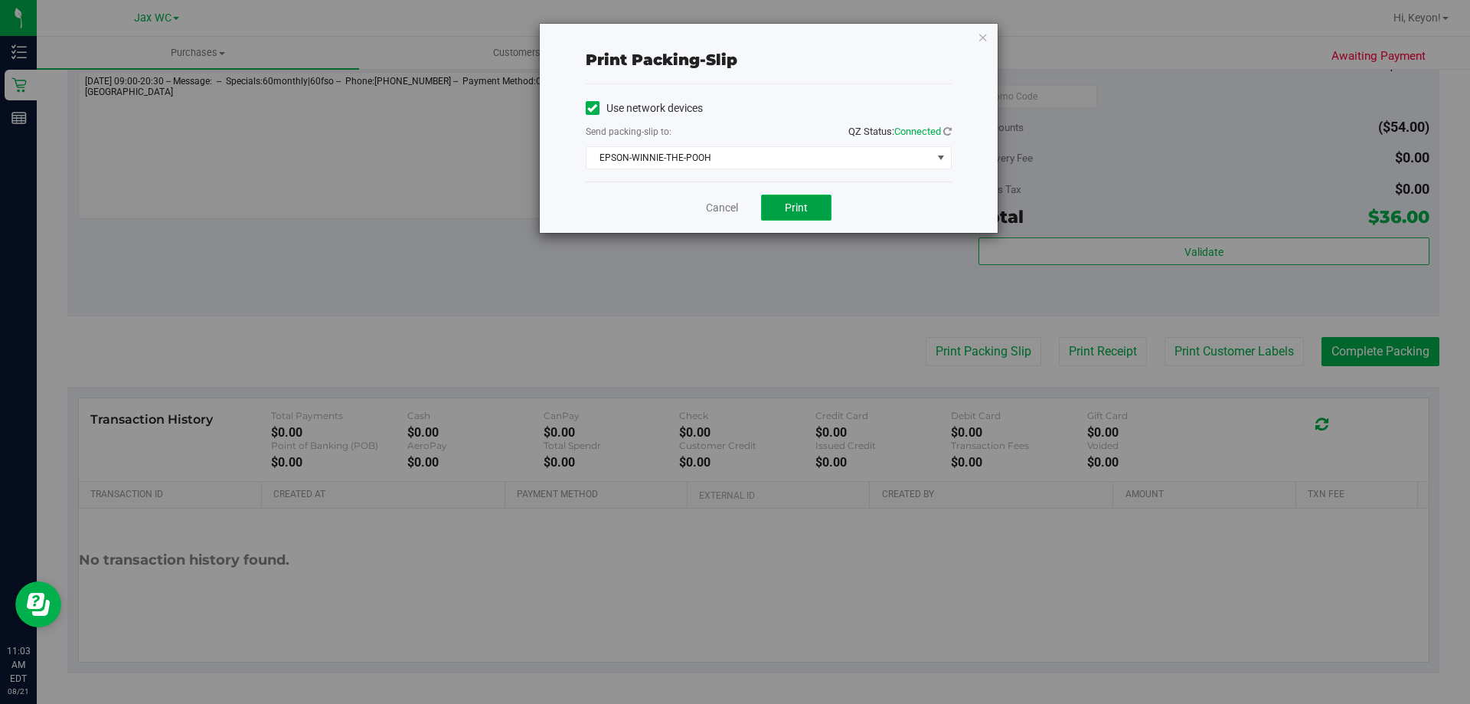
click at [799, 201] on span "Print" at bounding box center [796, 207] width 23 height 12
click at [718, 203] on link "Cancel" at bounding box center [722, 208] width 32 height 16
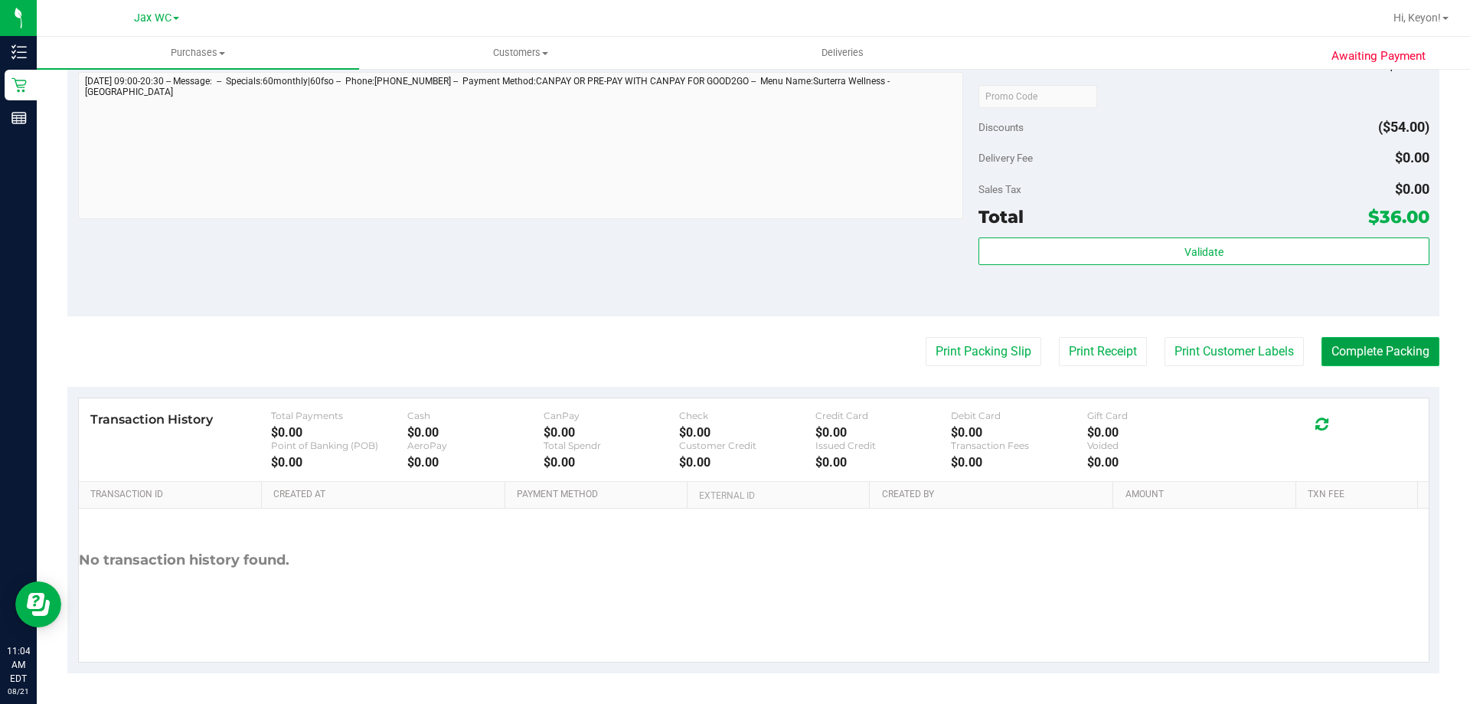
click at [1390, 346] on button "Complete Packing" at bounding box center [1381, 351] width 118 height 29
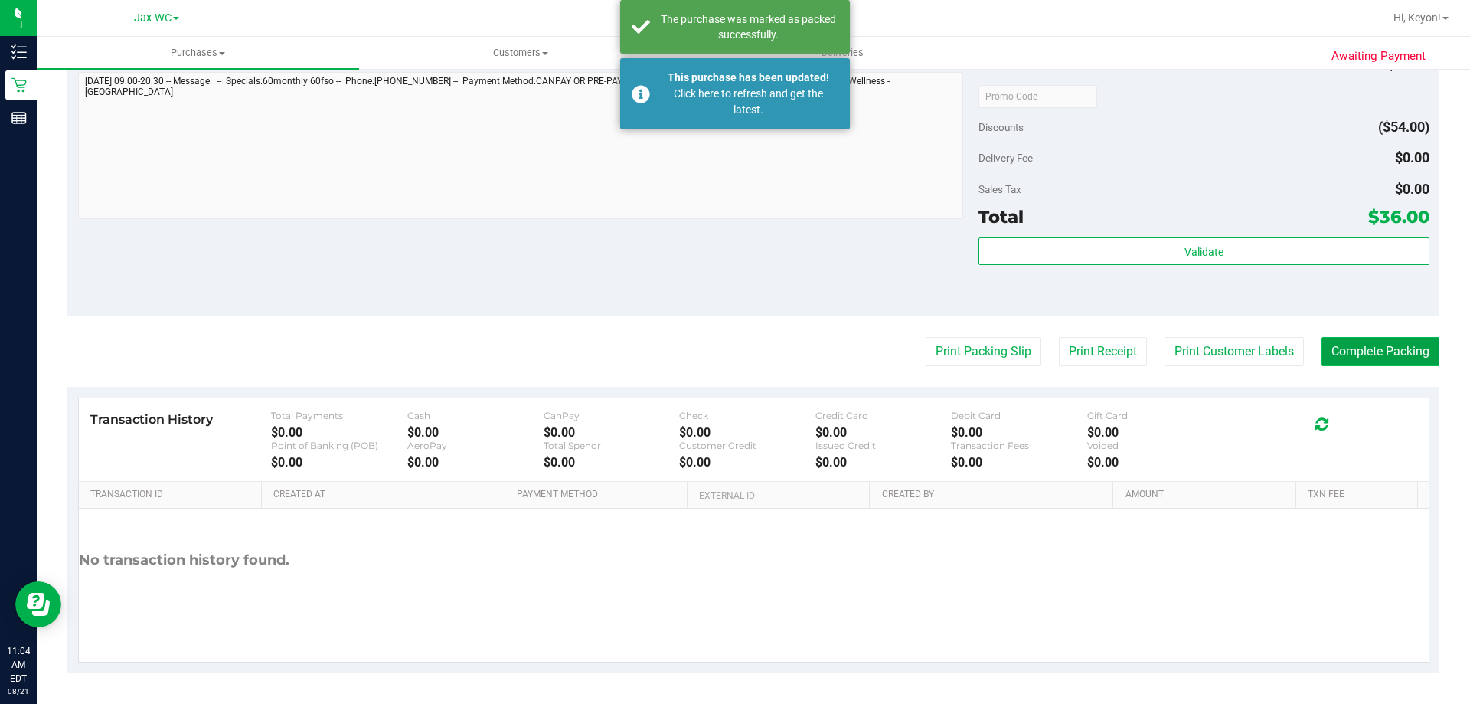
click at [1381, 365] on button "Complete Packing" at bounding box center [1381, 351] width 118 height 29
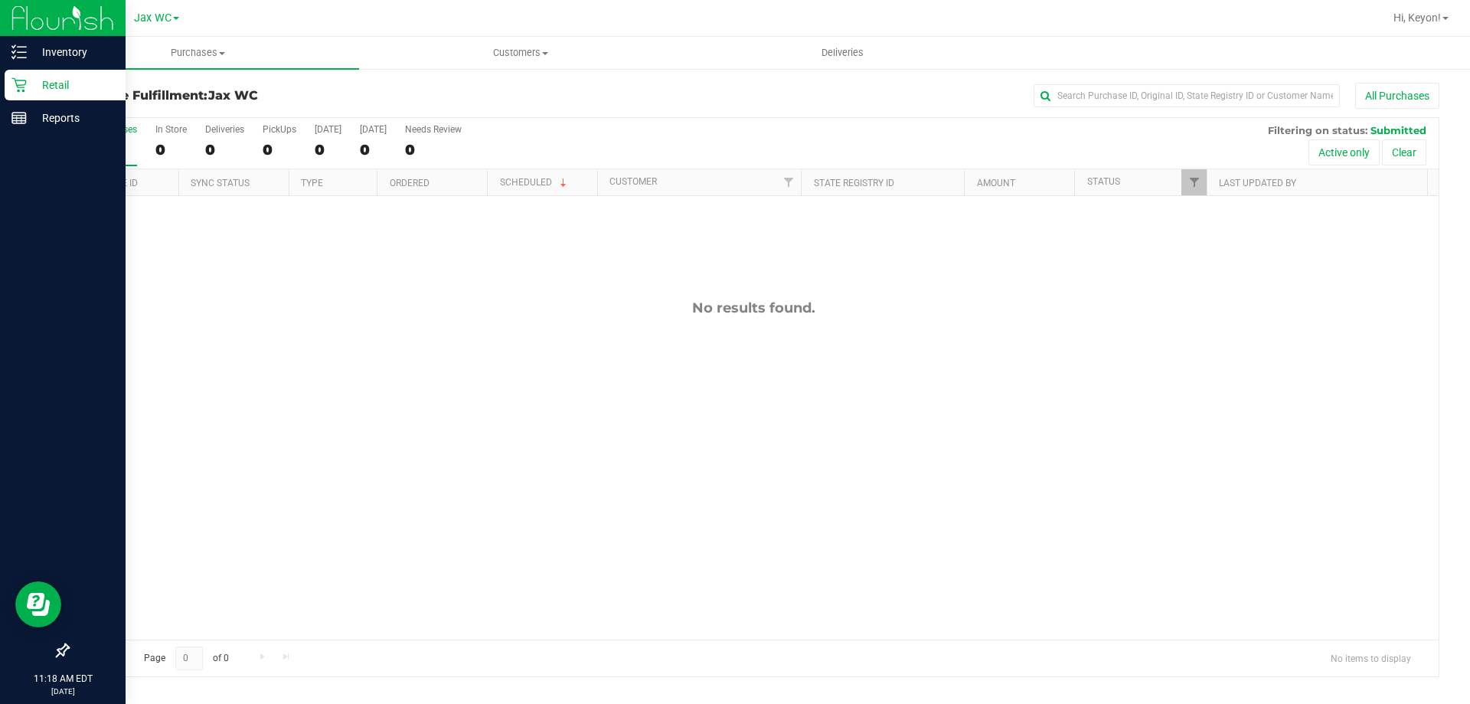
click at [28, 91] on p "Retail" at bounding box center [73, 85] width 92 height 18
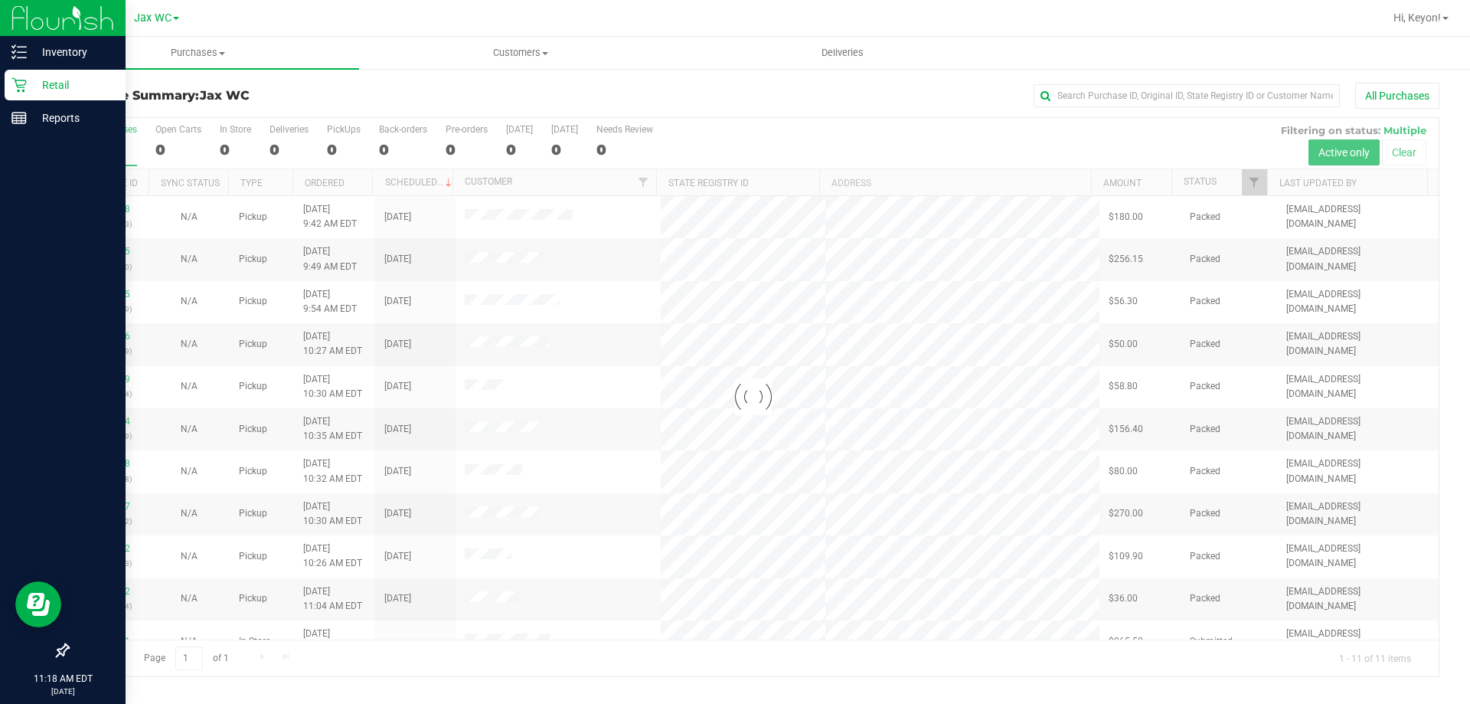
click at [87, 85] on p "Retail" at bounding box center [73, 85] width 92 height 18
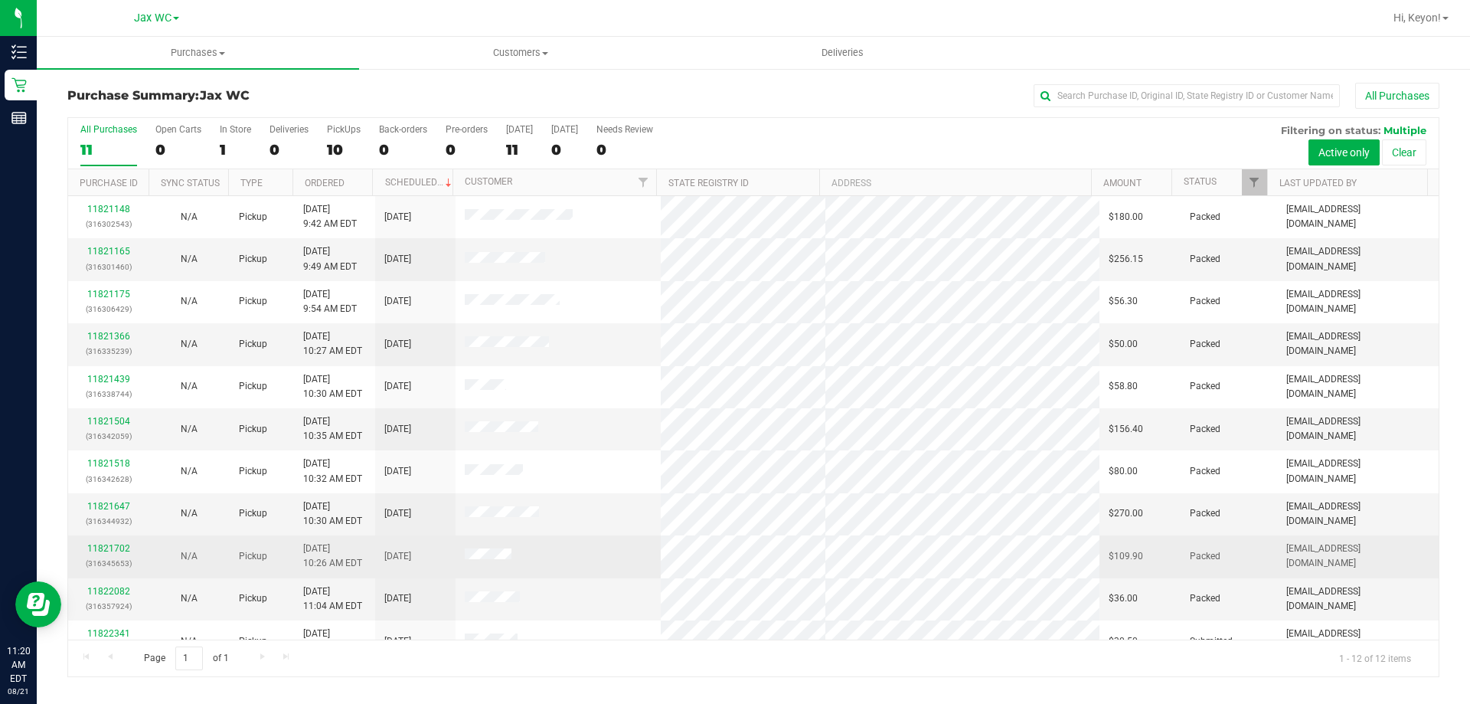
scroll to position [65, 0]
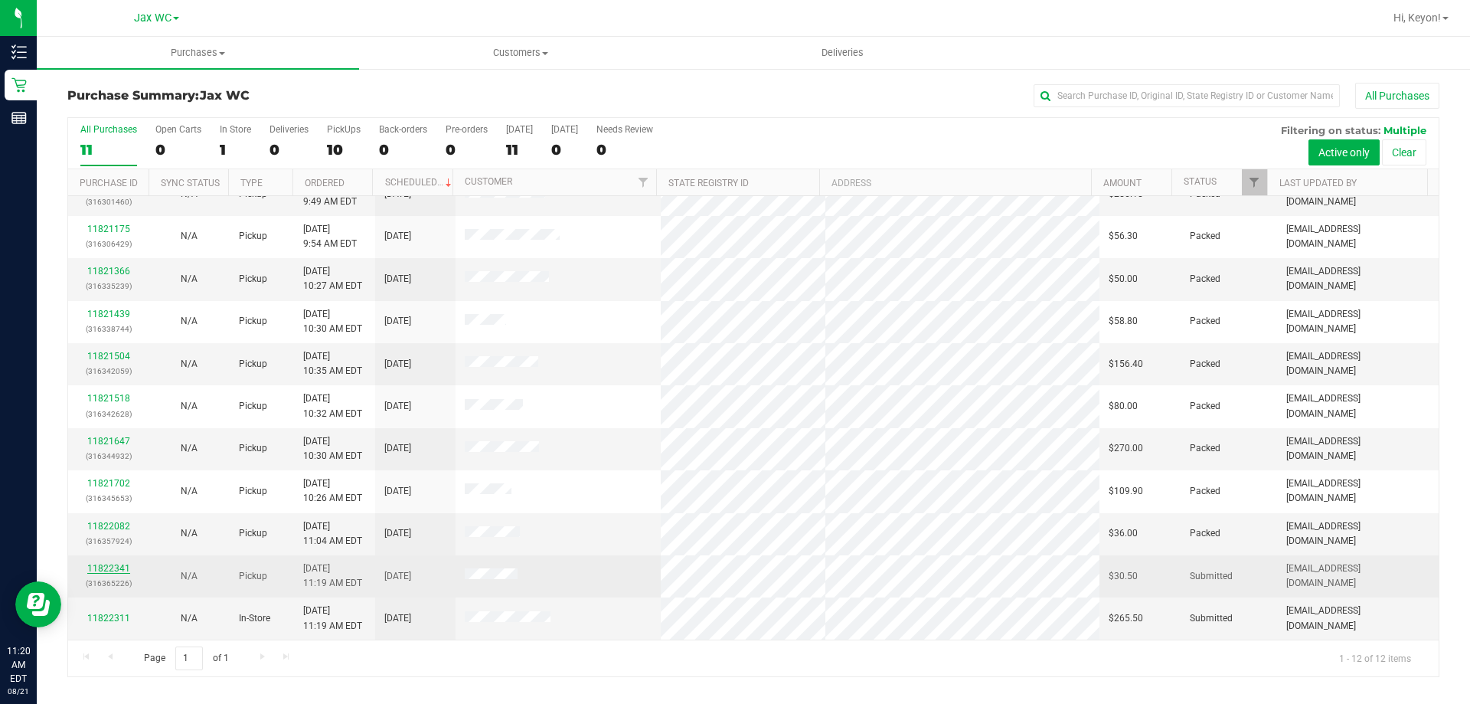
click at [116, 564] on link "11822341" at bounding box center [108, 568] width 43 height 11
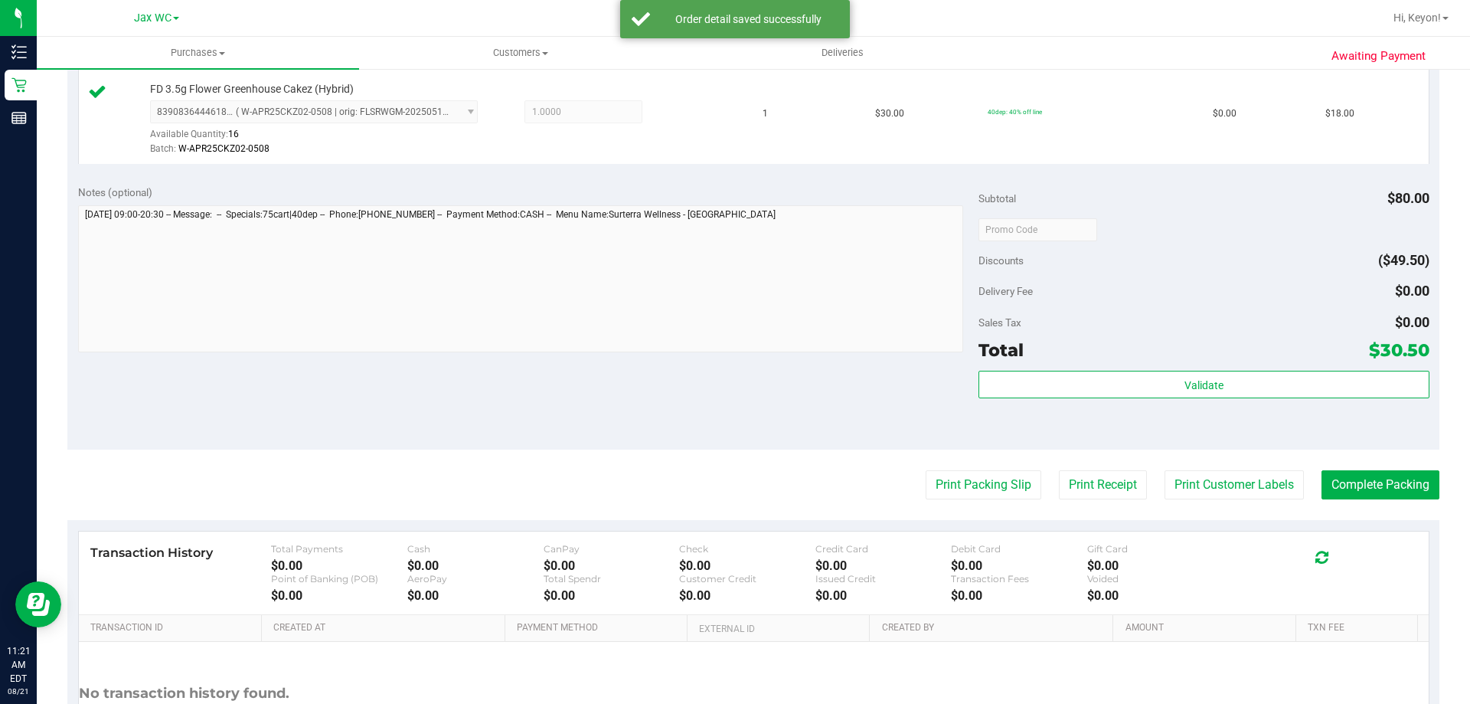
scroll to position [637, 0]
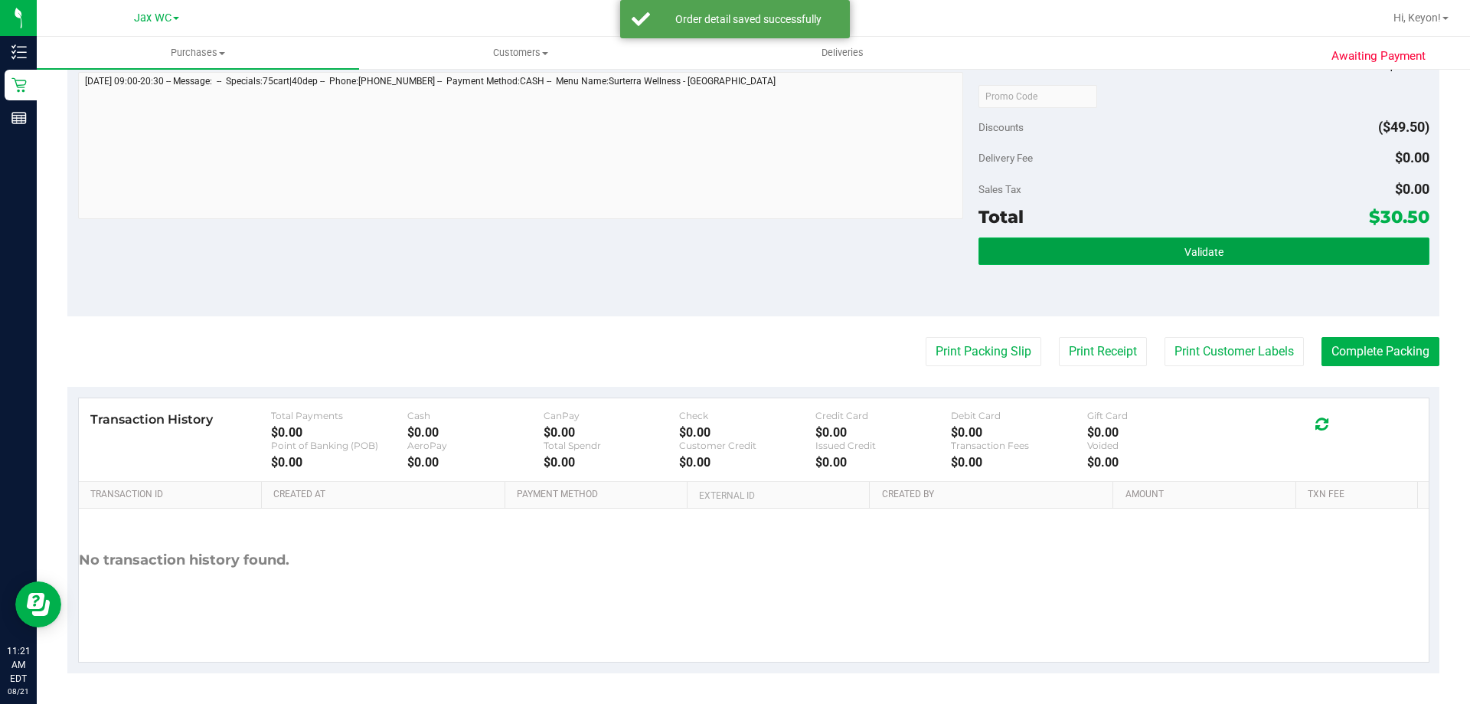
click at [1169, 250] on button "Validate" at bounding box center [1204, 251] width 450 height 28
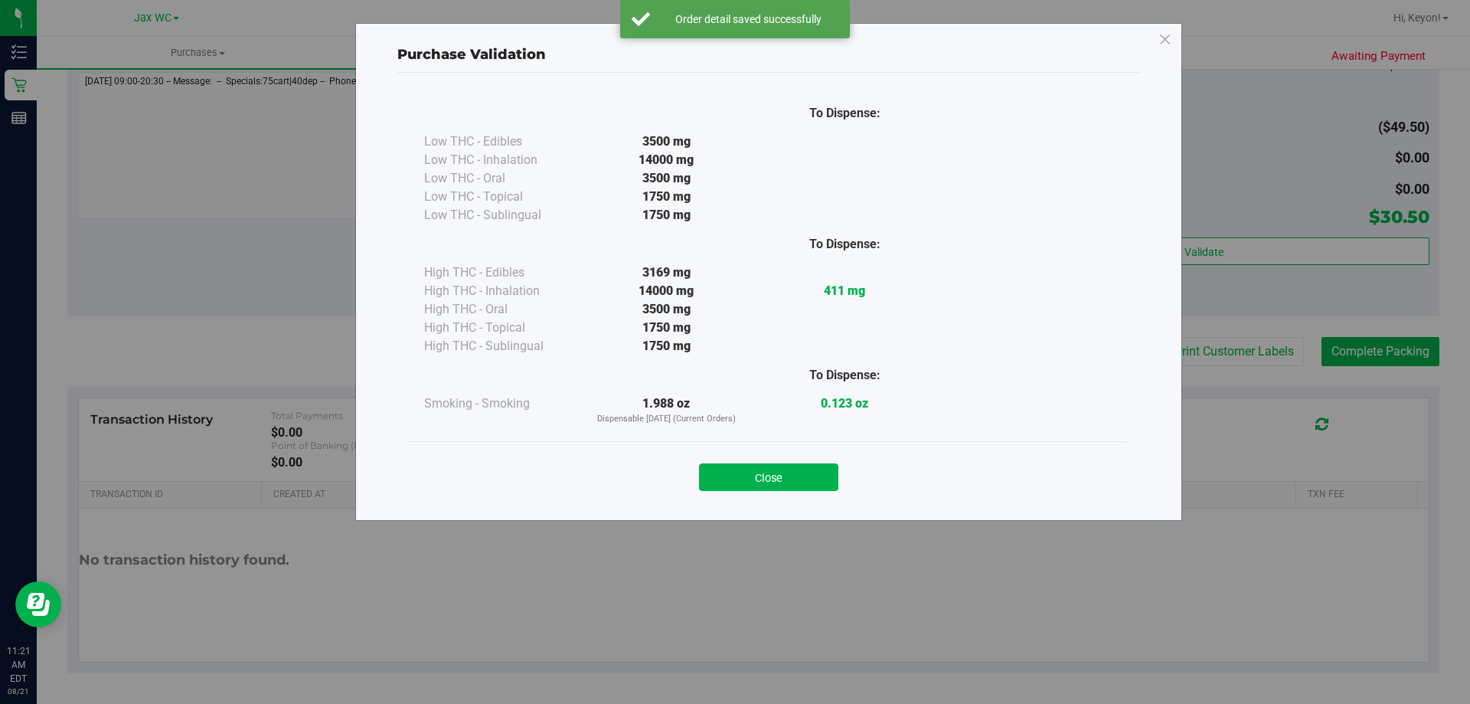
click at [790, 477] on button "Close" at bounding box center [768, 477] width 139 height 28
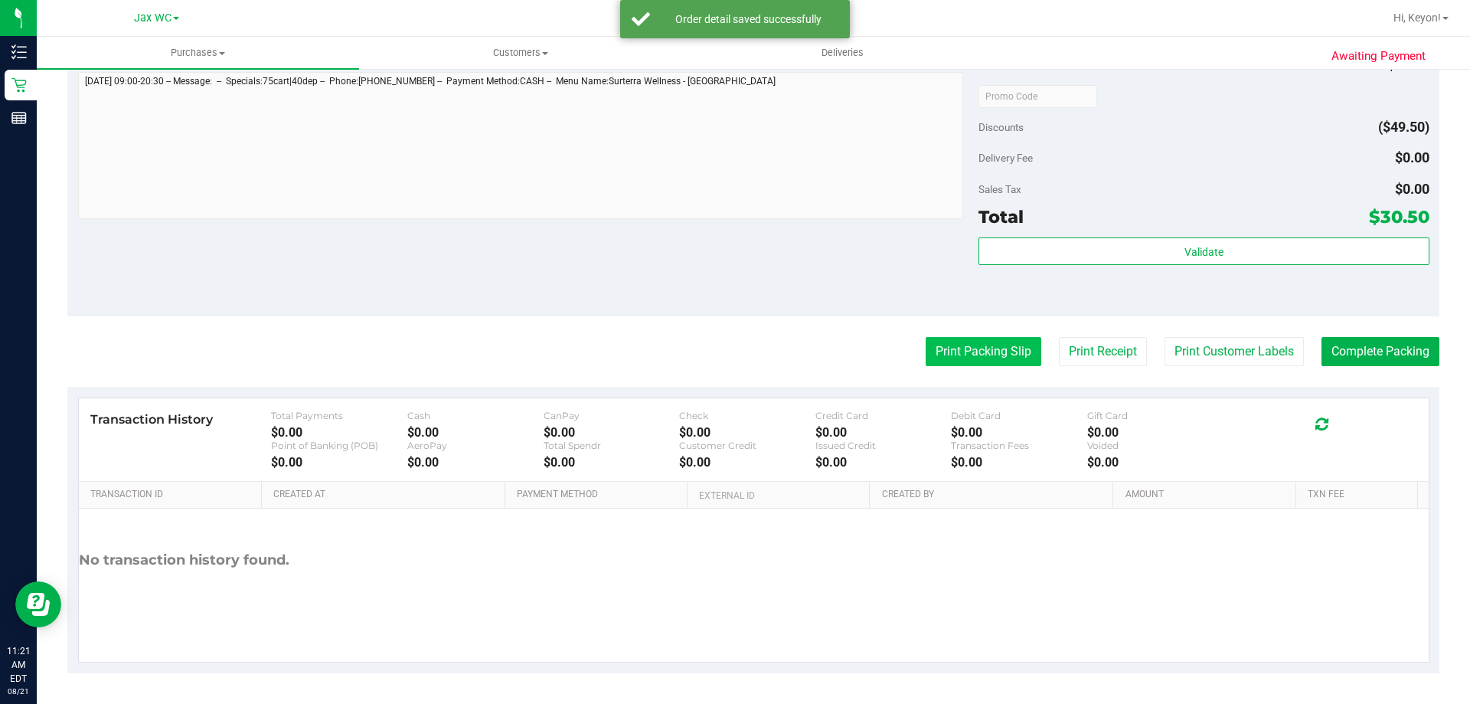
click at [965, 345] on button "Print Packing Slip" at bounding box center [984, 351] width 116 height 29
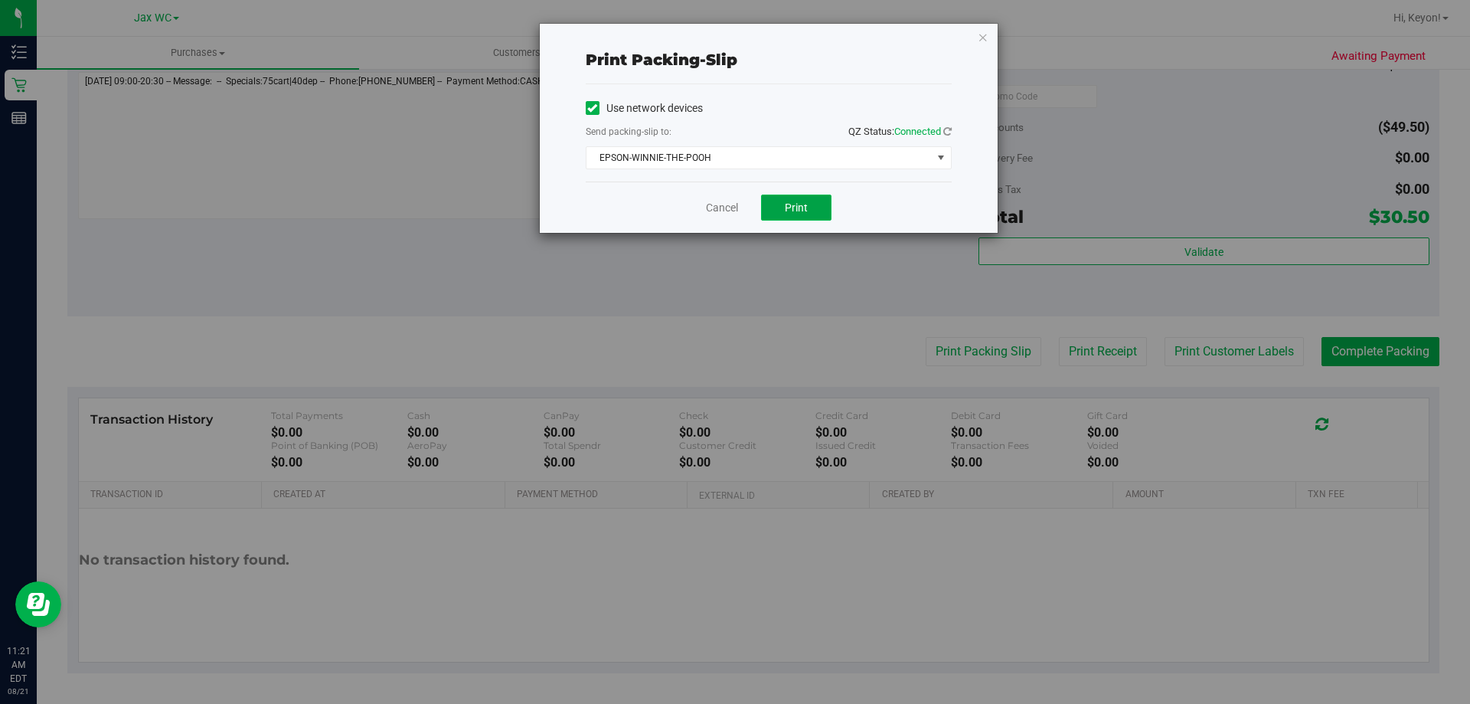
click at [789, 202] on span "Print" at bounding box center [796, 207] width 23 height 12
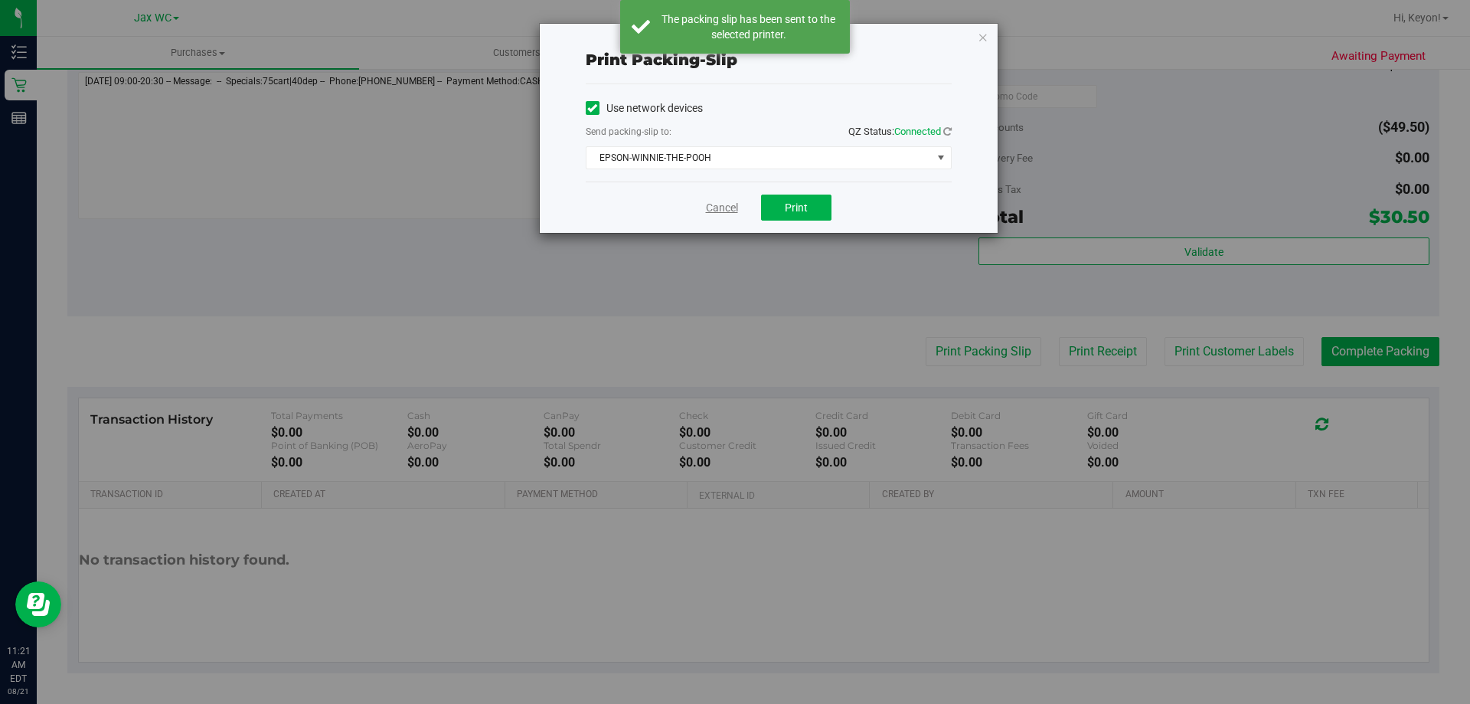
click at [720, 205] on link "Cancel" at bounding box center [722, 208] width 32 height 16
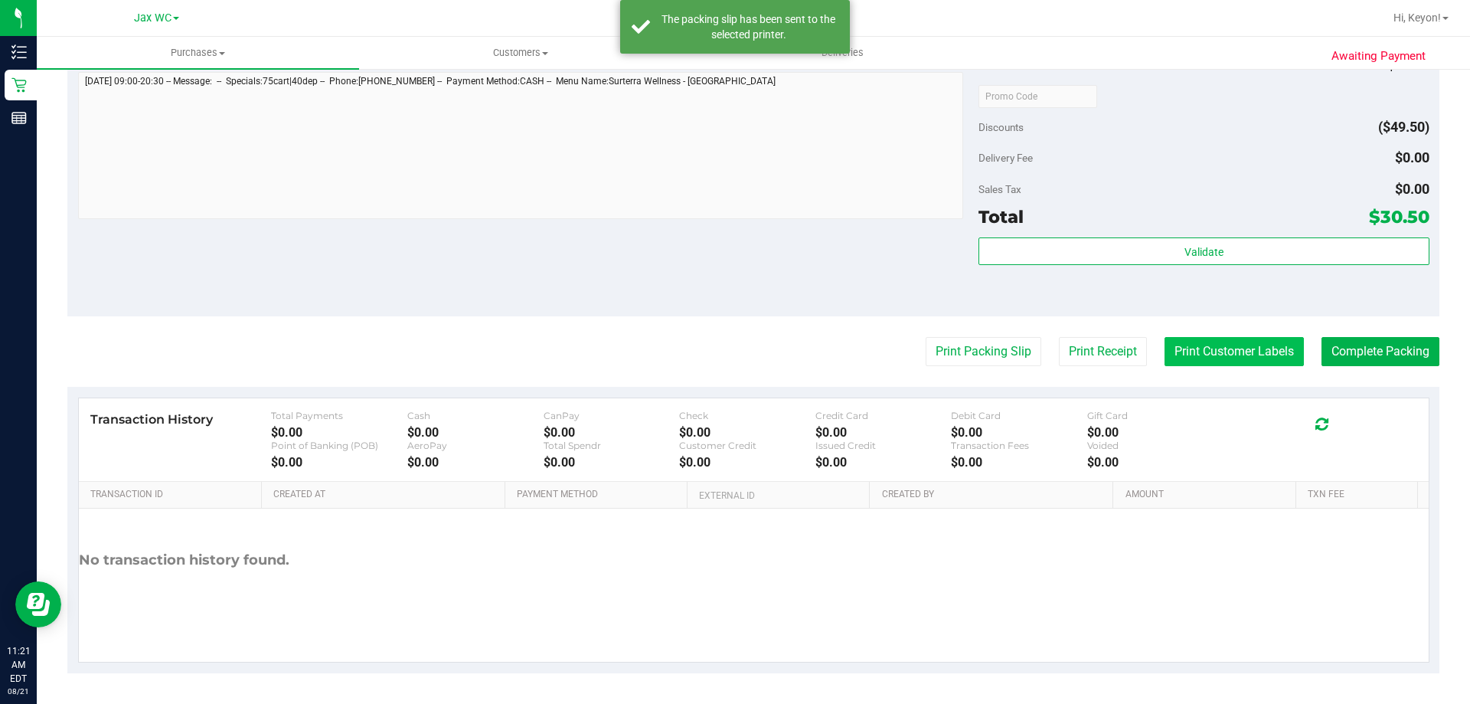
click at [1168, 360] on button "Print Customer Labels" at bounding box center [1234, 351] width 139 height 29
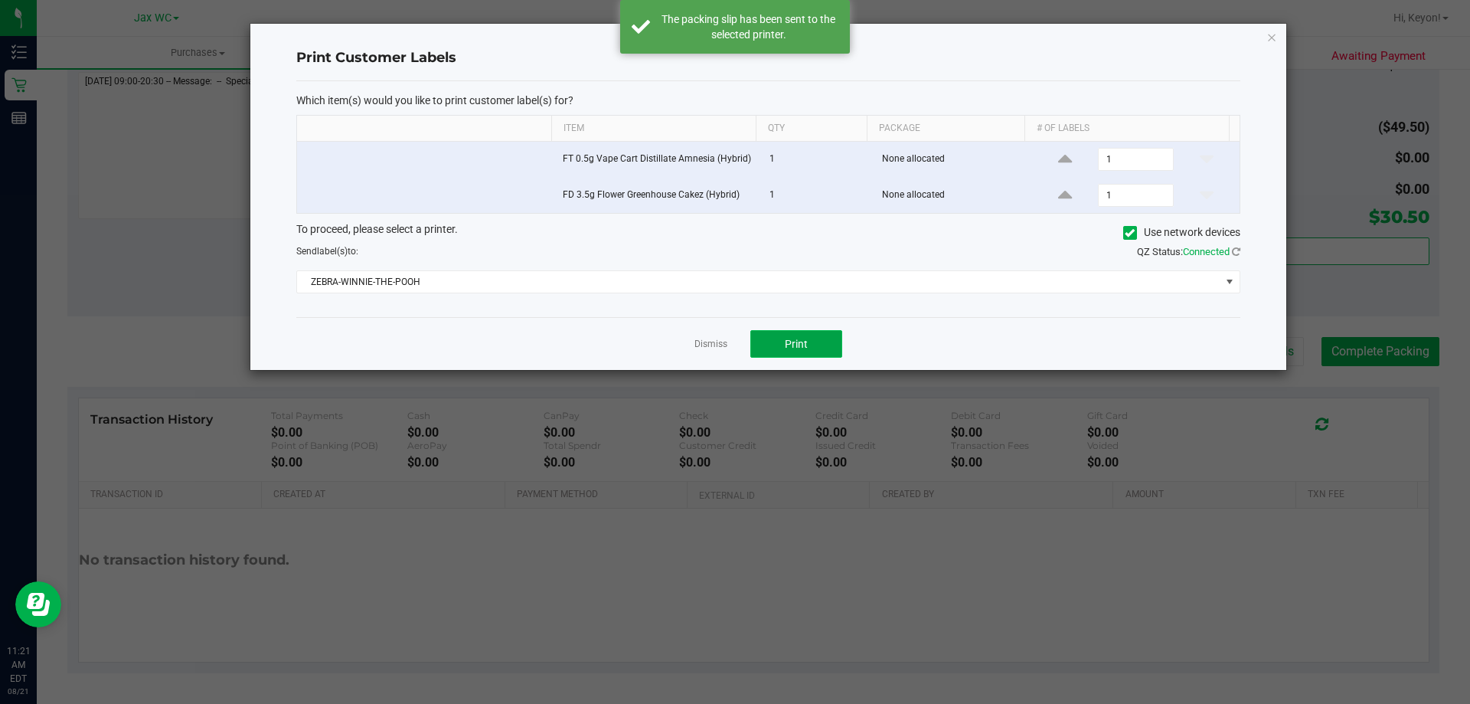
click at [818, 339] on button "Print" at bounding box center [796, 344] width 92 height 28
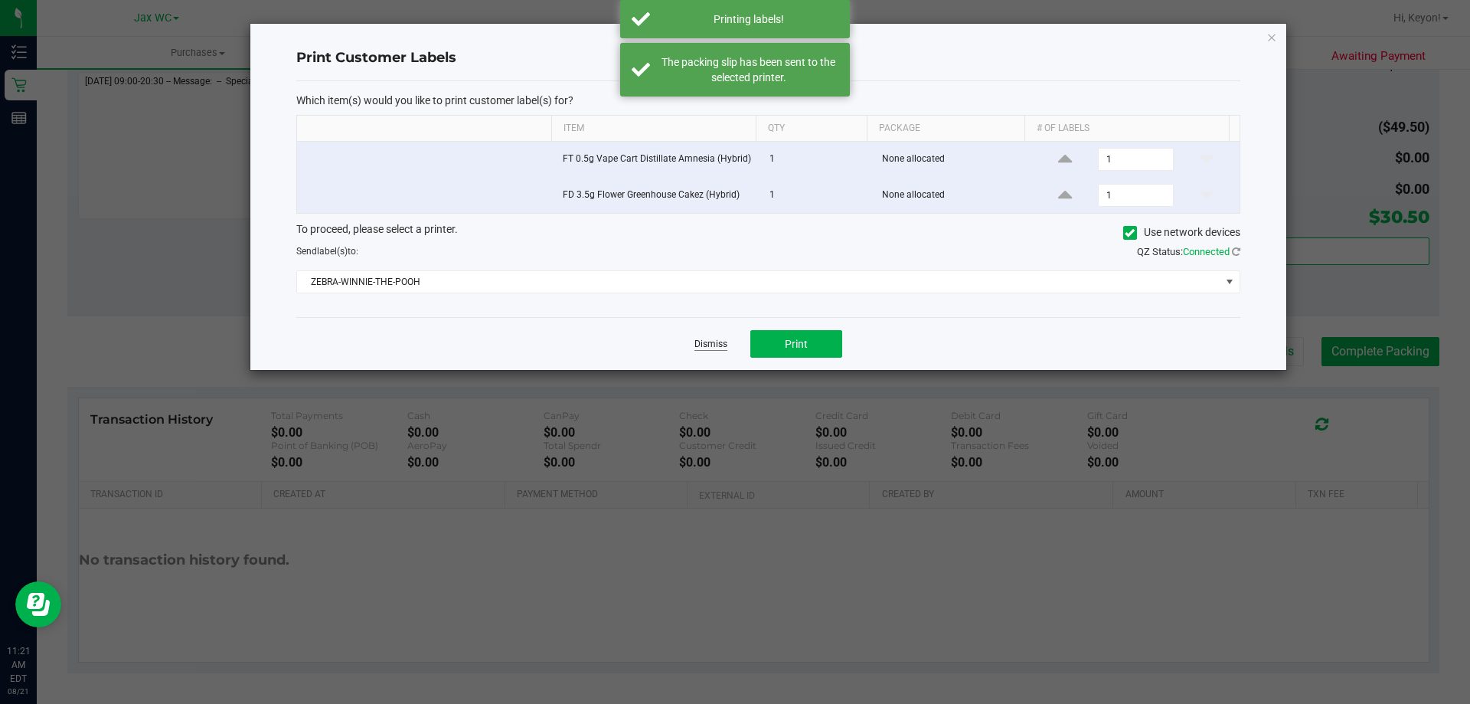
click at [704, 342] on link "Dismiss" at bounding box center [711, 344] width 33 height 13
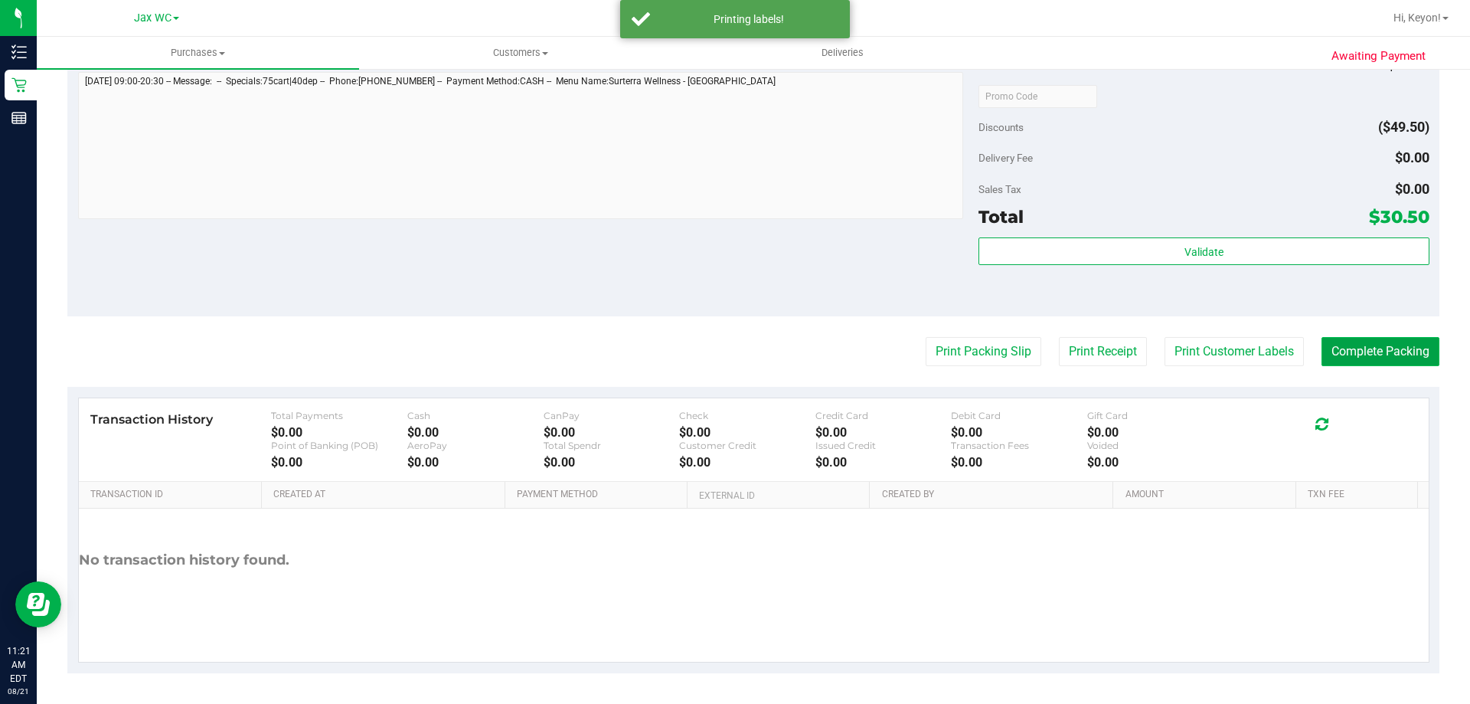
click at [1374, 350] on button "Complete Packing" at bounding box center [1381, 351] width 118 height 29
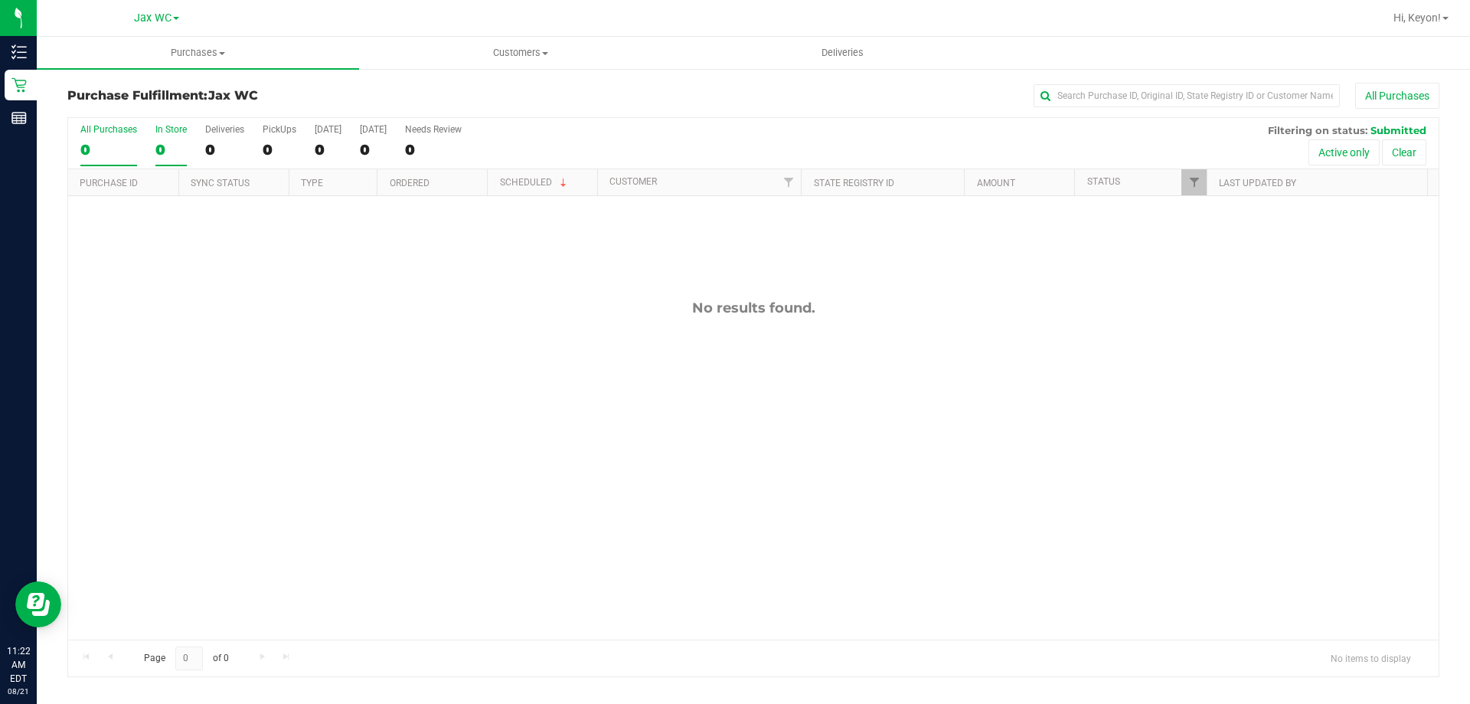
click at [169, 145] on div "0" at bounding box center [170, 150] width 31 height 18
click at [0, 0] on input "In Store 0" at bounding box center [0, 0] width 0 height 0
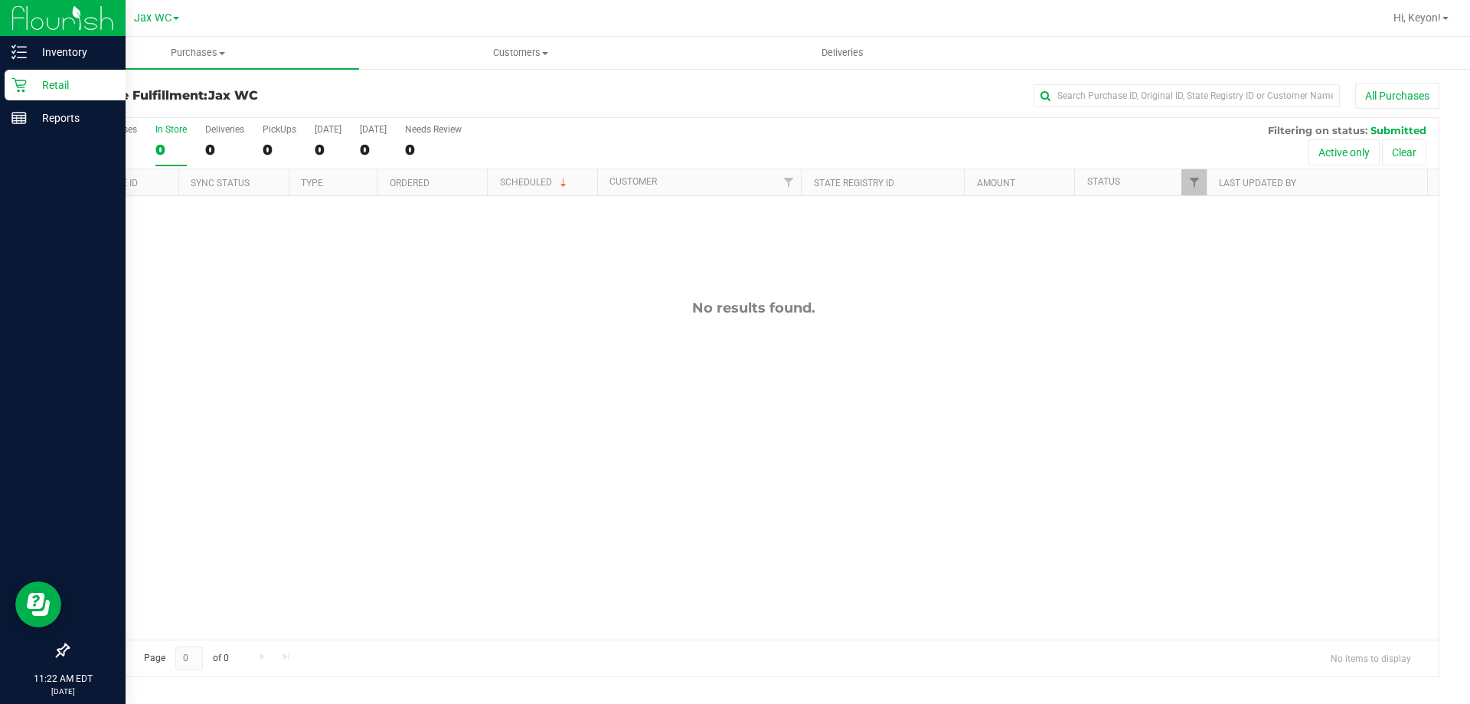
click at [42, 95] on div "Retail" at bounding box center [65, 85] width 121 height 31
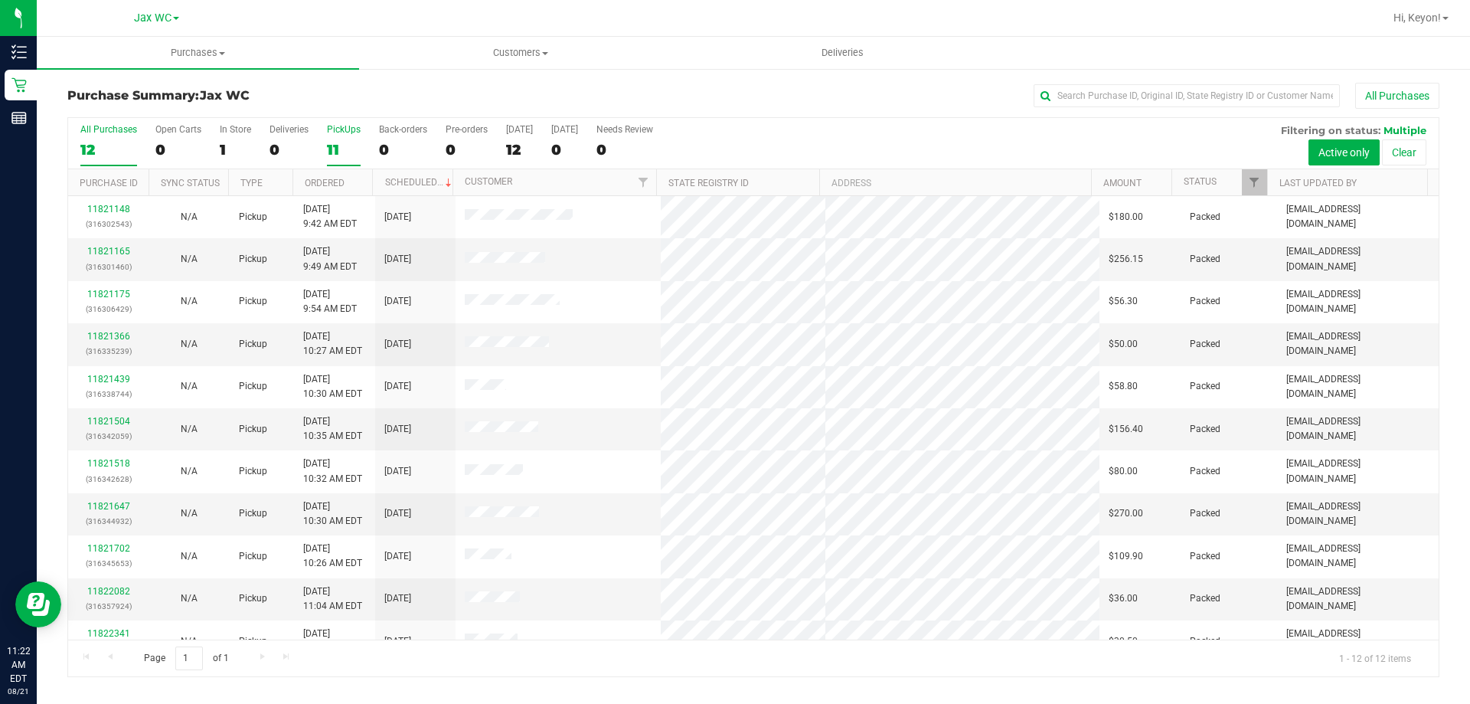
click at [338, 146] on div "11" at bounding box center [344, 150] width 34 height 18
click at [0, 0] on input "PickUps 11" at bounding box center [0, 0] width 0 height 0
